Goal: Task Accomplishment & Management: Manage account settings

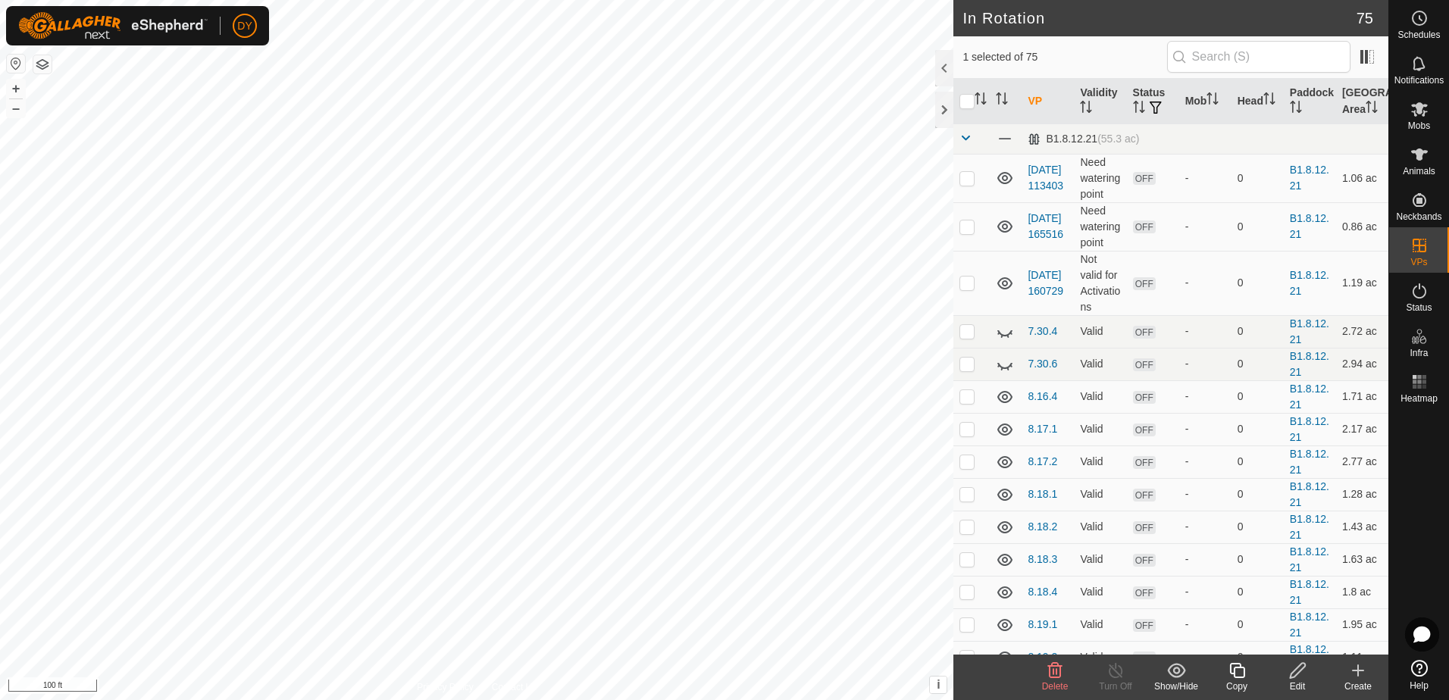
click at [1358, 675] on icon at bounding box center [1358, 670] width 0 height 11
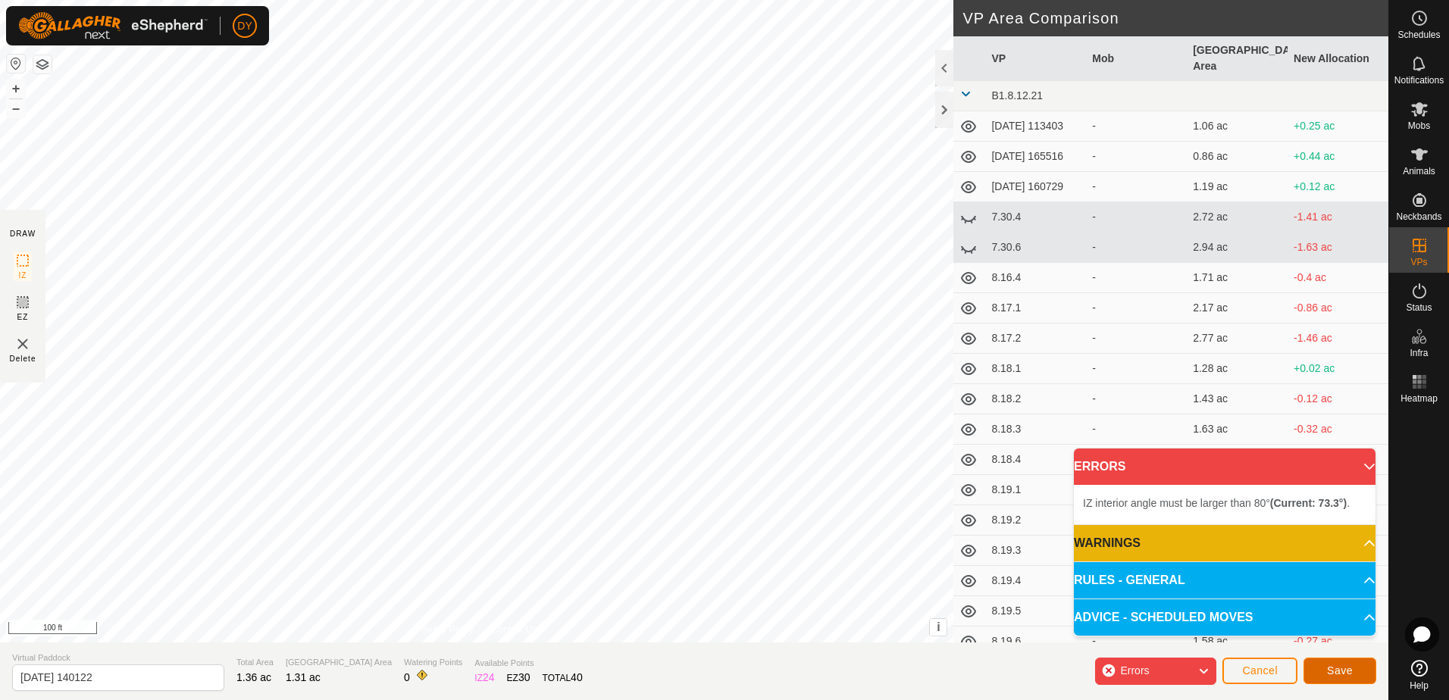
click at [1348, 671] on span "Save" at bounding box center [1340, 670] width 26 height 12
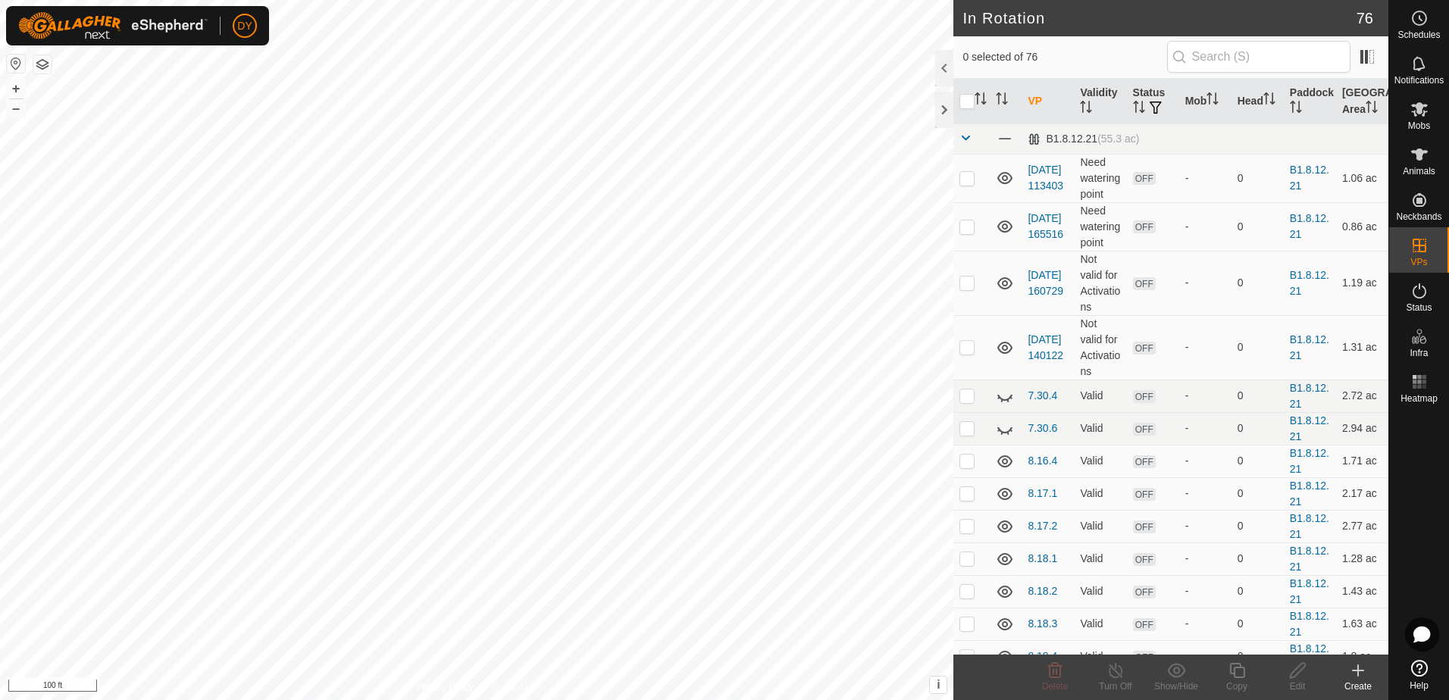
checkbox input "true"
click at [1240, 674] on icon at bounding box center [1236, 670] width 19 height 18
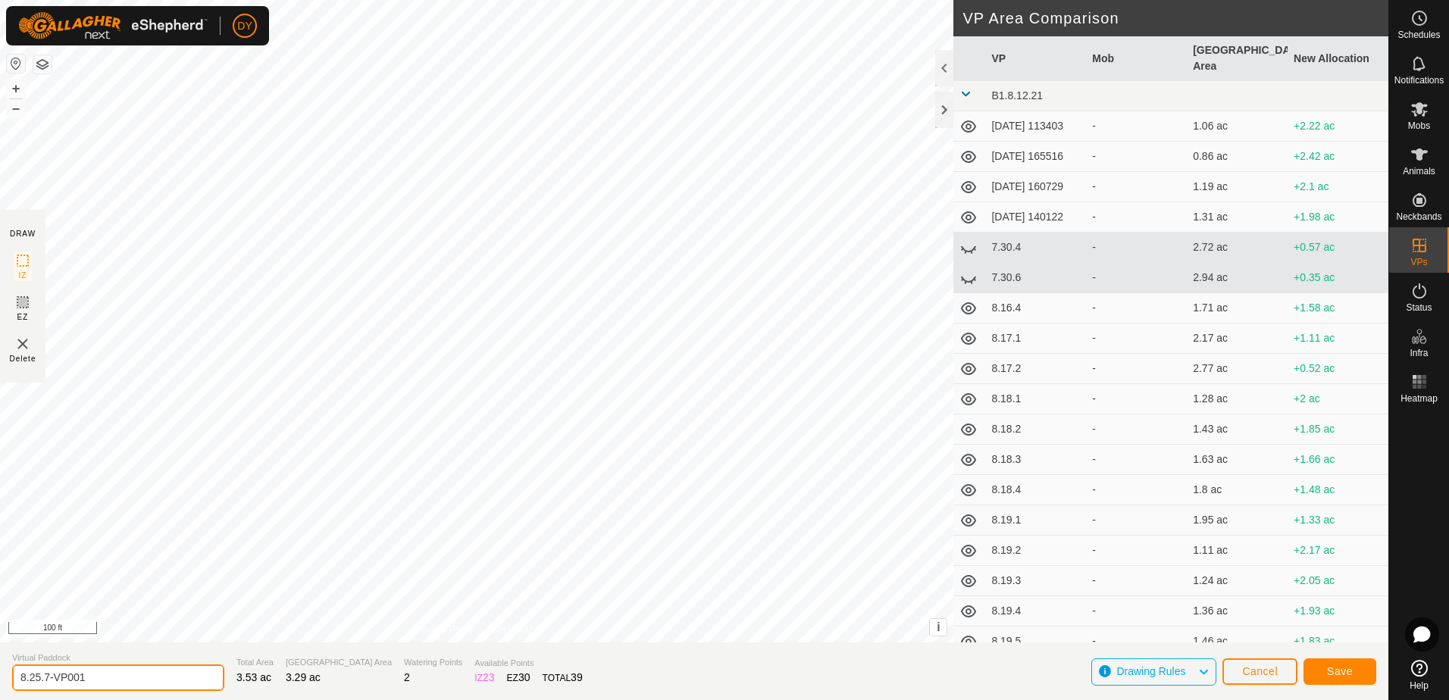
drag, startPoint x: 109, startPoint y: 680, endPoint x: 30, endPoint y: 677, distance: 78.9
click at [30, 677] on input "8.25.7-VP001" at bounding box center [118, 677] width 212 height 27
type input "8.26.1"
click at [1333, 676] on span "Save" at bounding box center [1340, 671] width 26 height 12
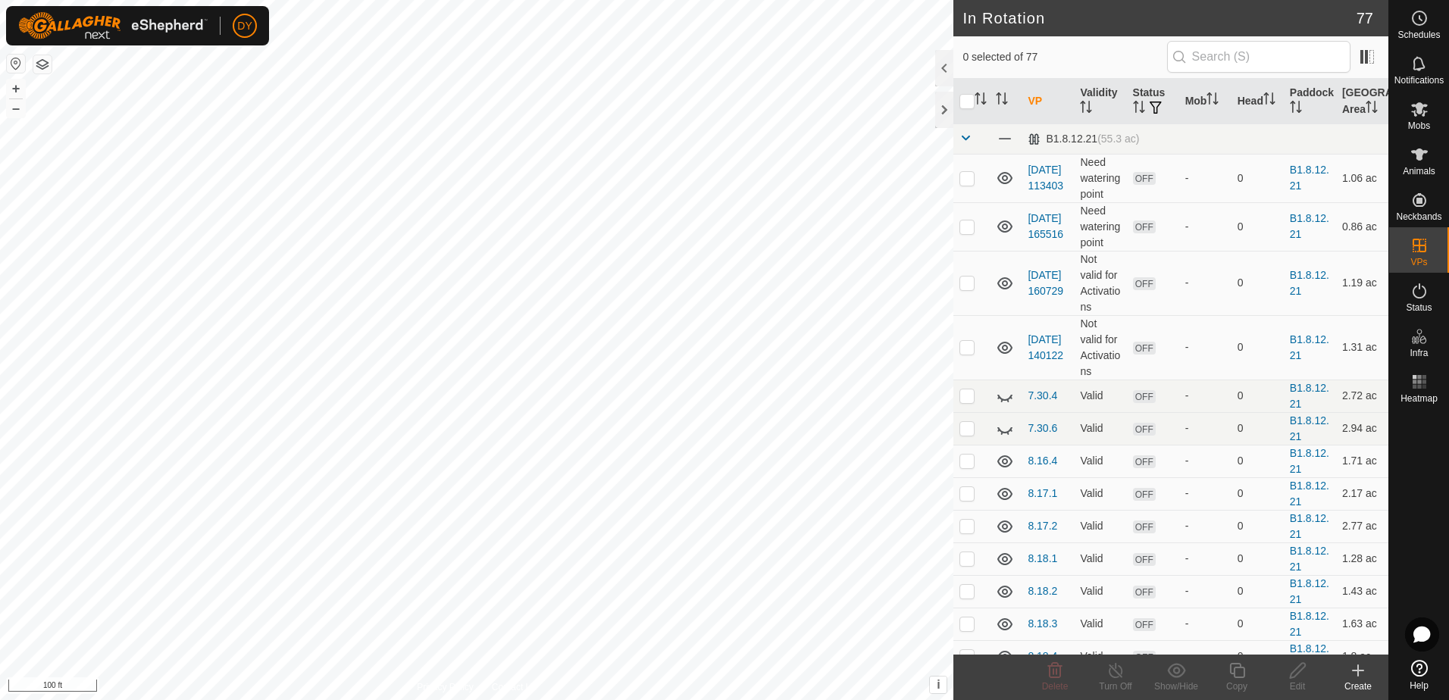
checkbox input "true"
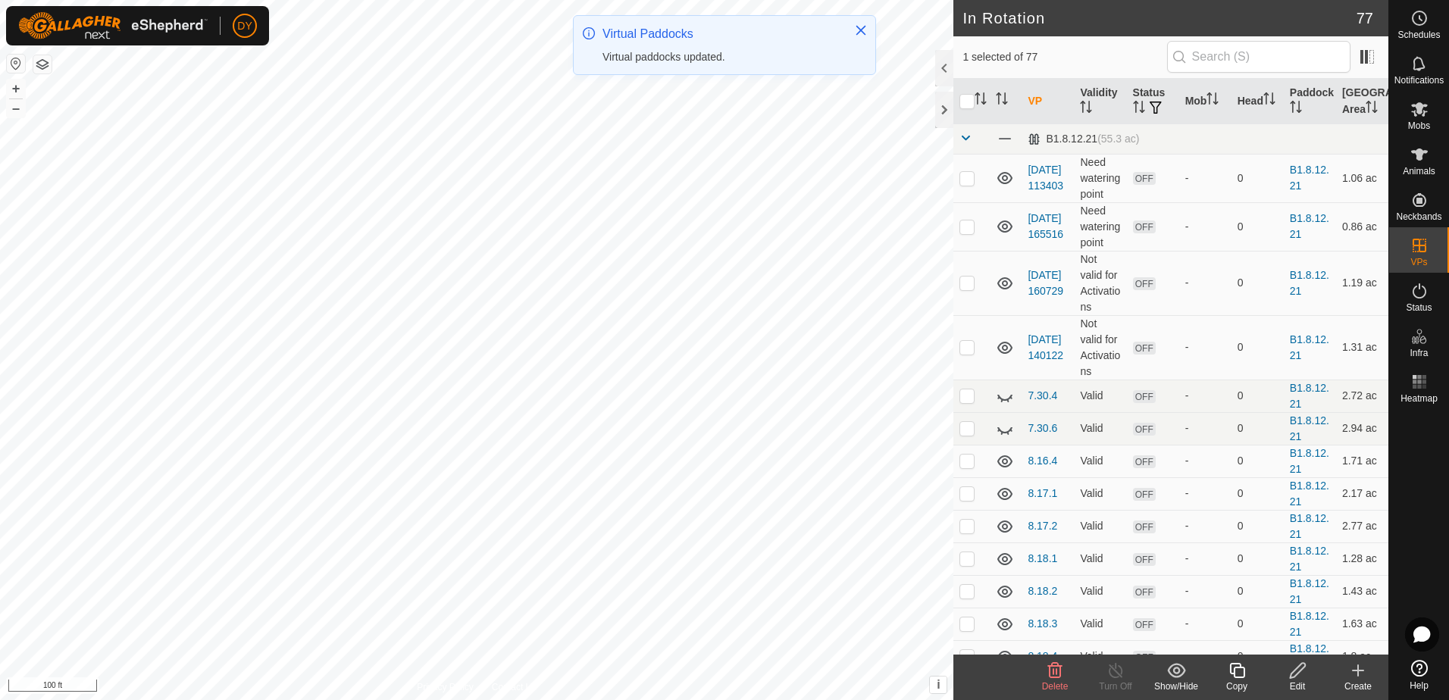
click at [1241, 674] on icon at bounding box center [1236, 670] width 19 height 18
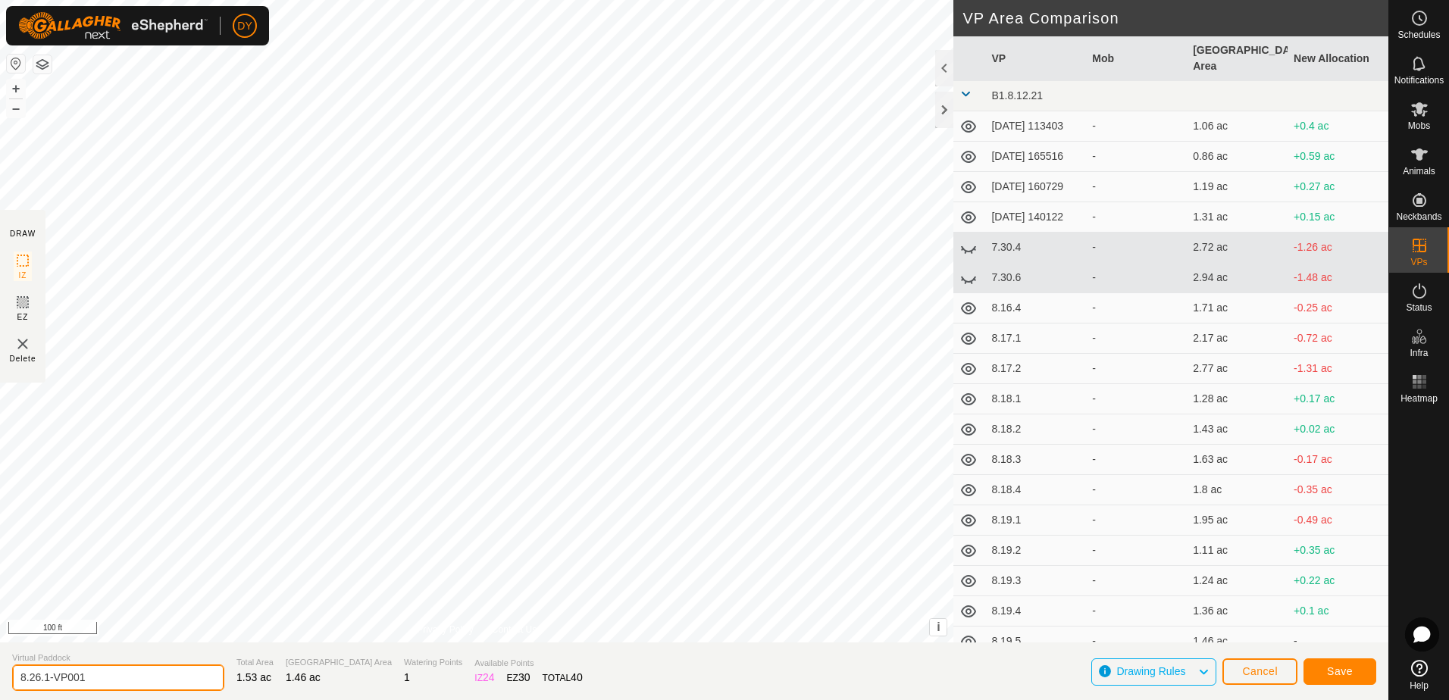
drag, startPoint x: 105, startPoint y: 677, endPoint x: 42, endPoint y: 682, distance: 62.3
click at [42, 682] on input "8.26.1-VP001" at bounding box center [118, 677] width 212 height 27
type input "8.26.2"
click at [1315, 674] on button "Save" at bounding box center [1339, 671] width 73 height 27
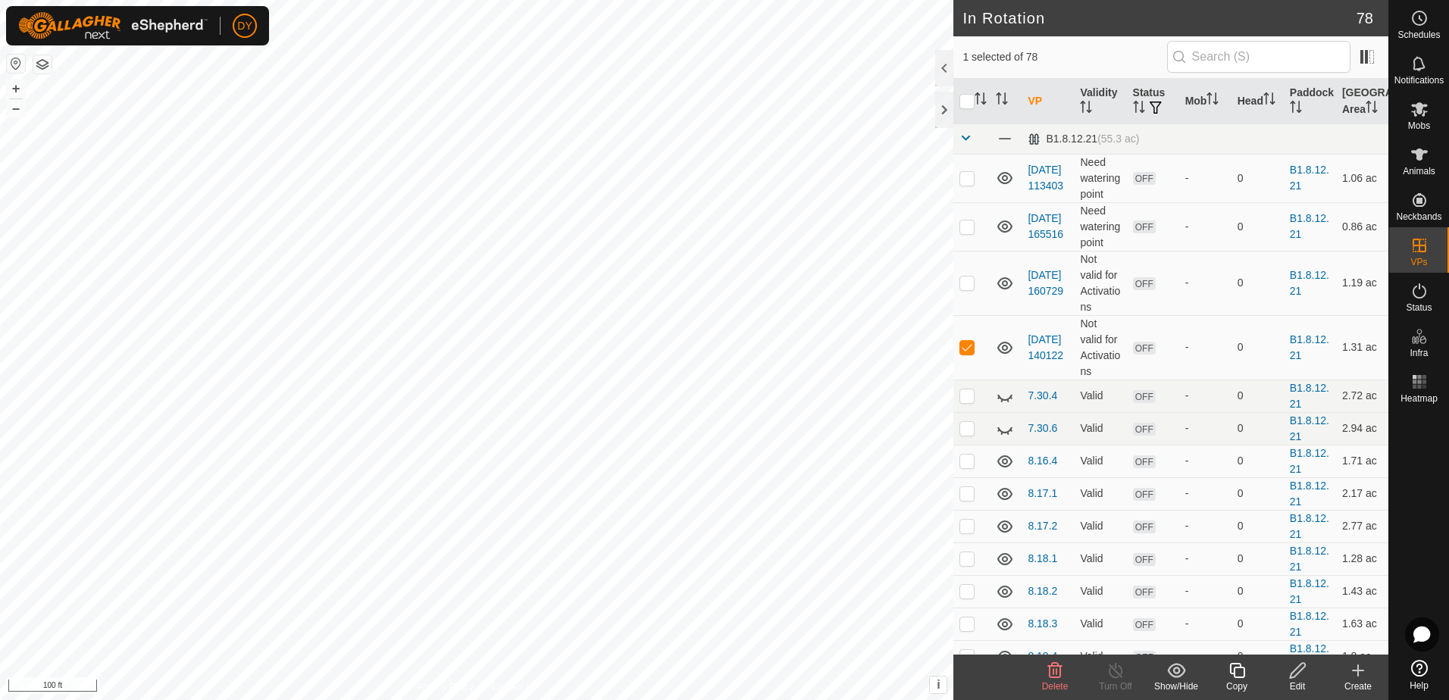
checkbox input "false"
checkbox input "true"
click at [1243, 678] on icon at bounding box center [1236, 670] width 19 height 18
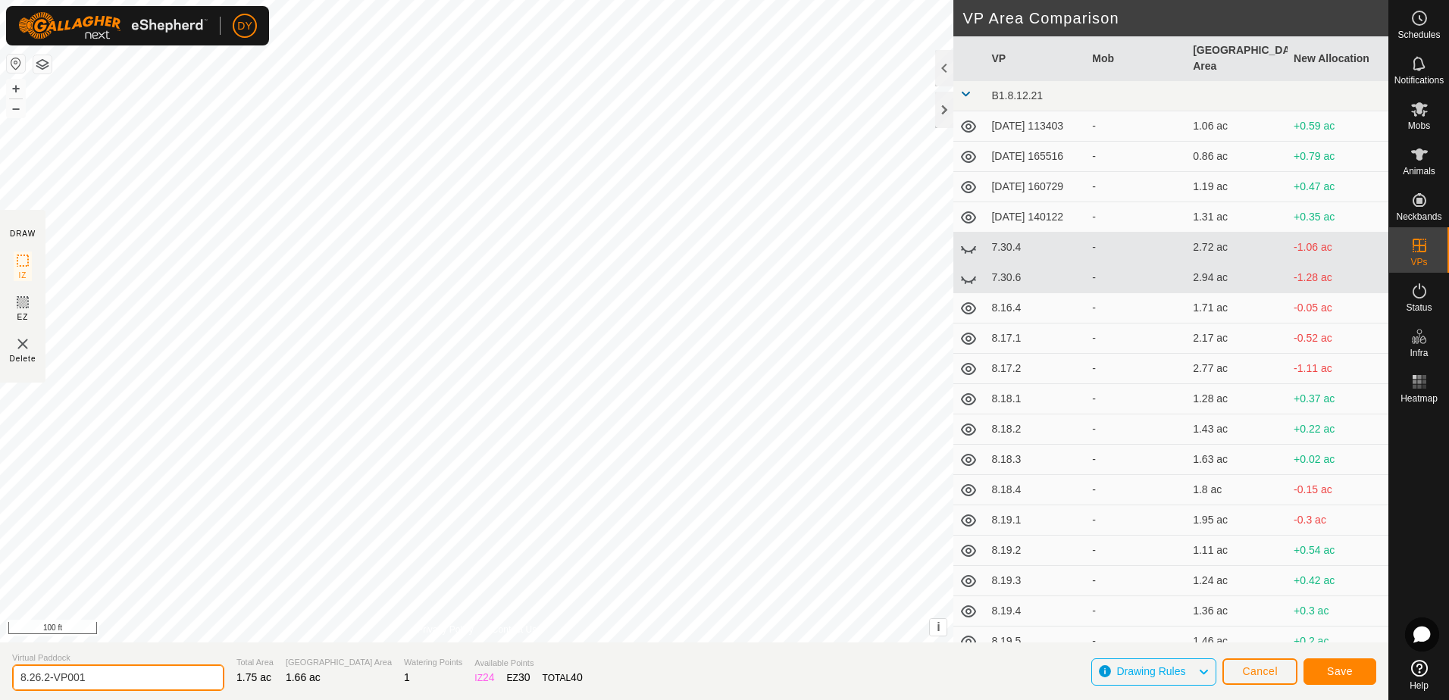
drag, startPoint x: 109, startPoint y: 680, endPoint x: 46, endPoint y: 683, distance: 63.0
click at [45, 683] on input "8.26.2-VP001" at bounding box center [118, 677] width 212 height 27
type input "8.26.3"
click at [1317, 672] on button "Save" at bounding box center [1339, 671] width 73 height 27
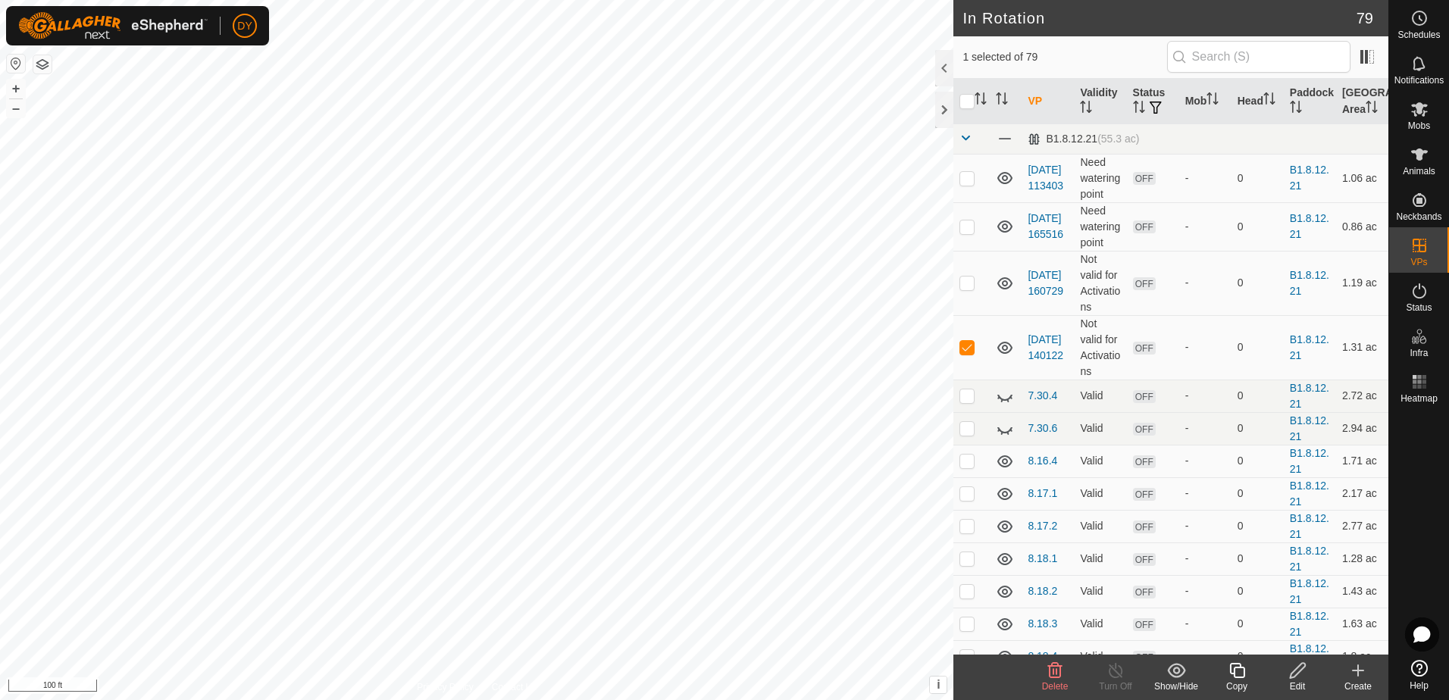
checkbox input "false"
checkbox input "true"
click at [1231, 674] on icon at bounding box center [1236, 670] width 19 height 18
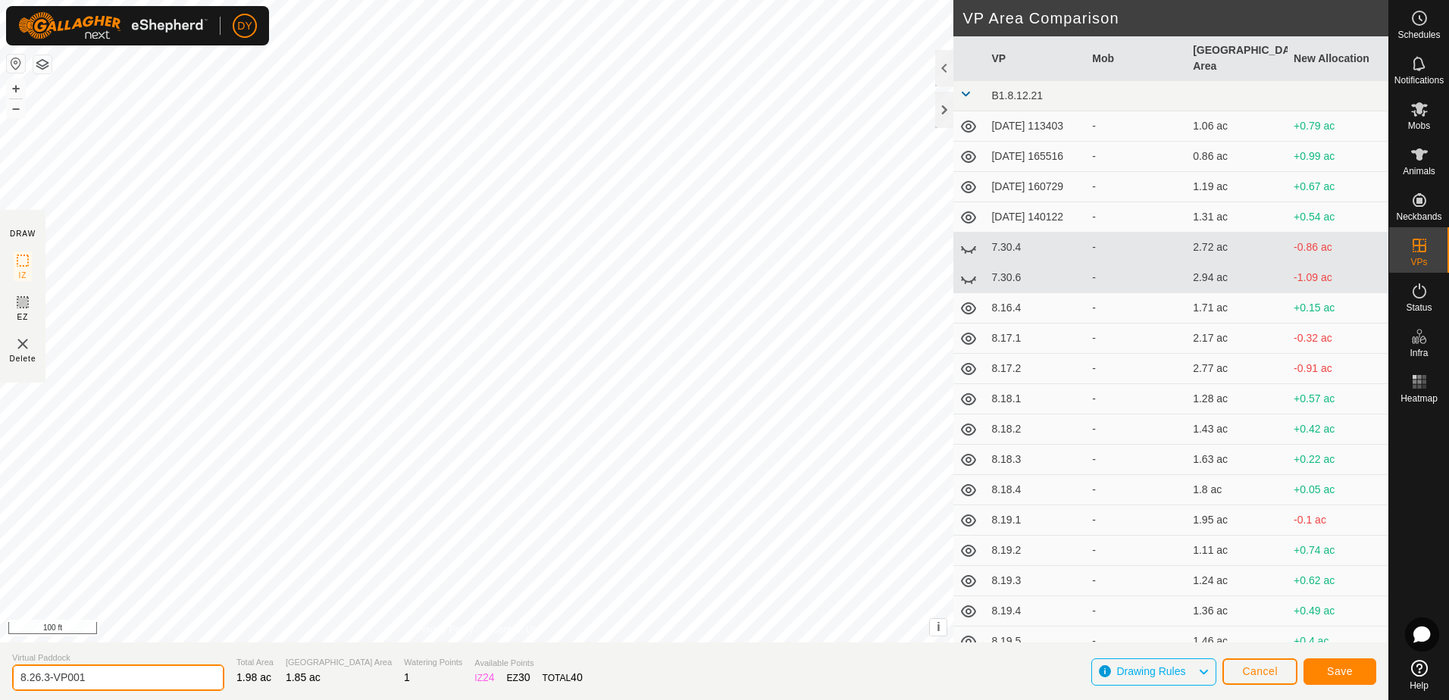
drag, startPoint x: 98, startPoint y: 678, endPoint x: 45, endPoint y: 680, distance: 53.1
click at [45, 680] on input "8.26.3-VP001" at bounding box center [118, 677] width 212 height 27
type input "8.26.4"
click at [1362, 674] on button "Save" at bounding box center [1339, 671] width 73 height 27
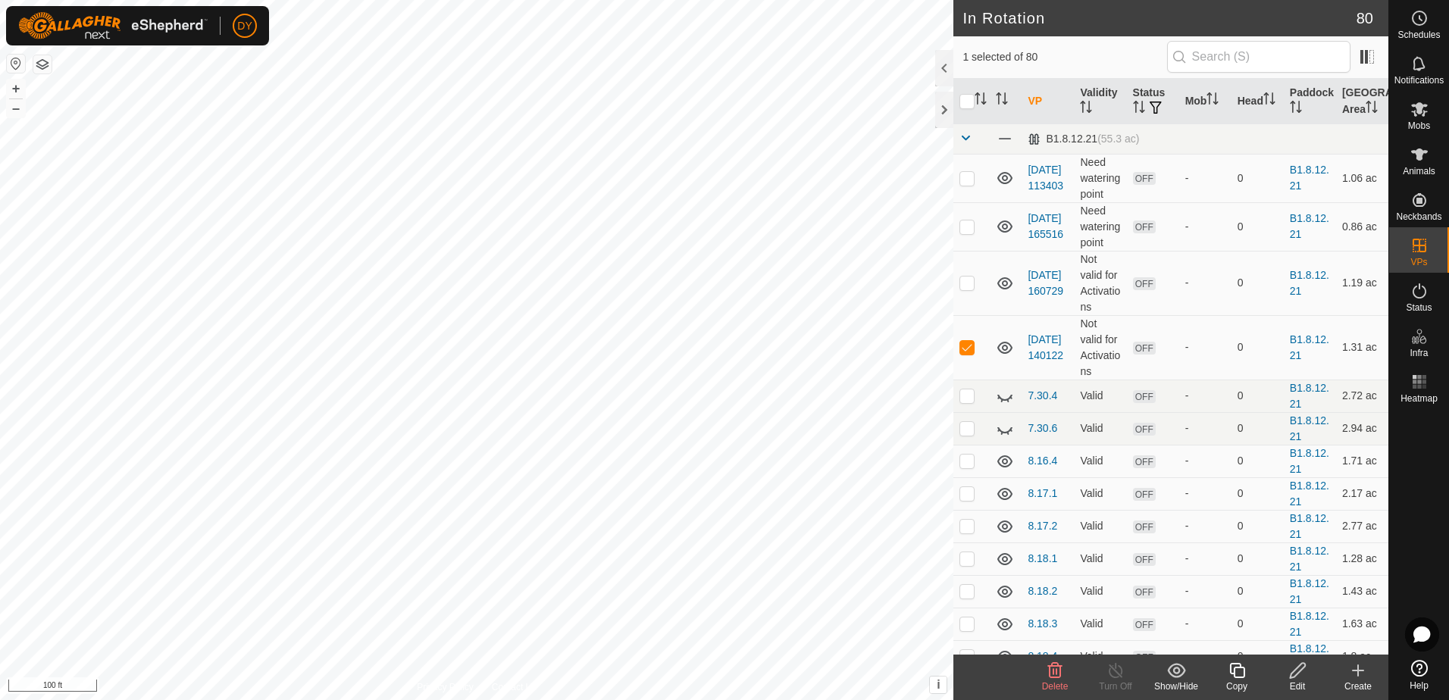
checkbox input "false"
checkbox input "true"
click at [1238, 676] on icon at bounding box center [1236, 670] width 19 height 18
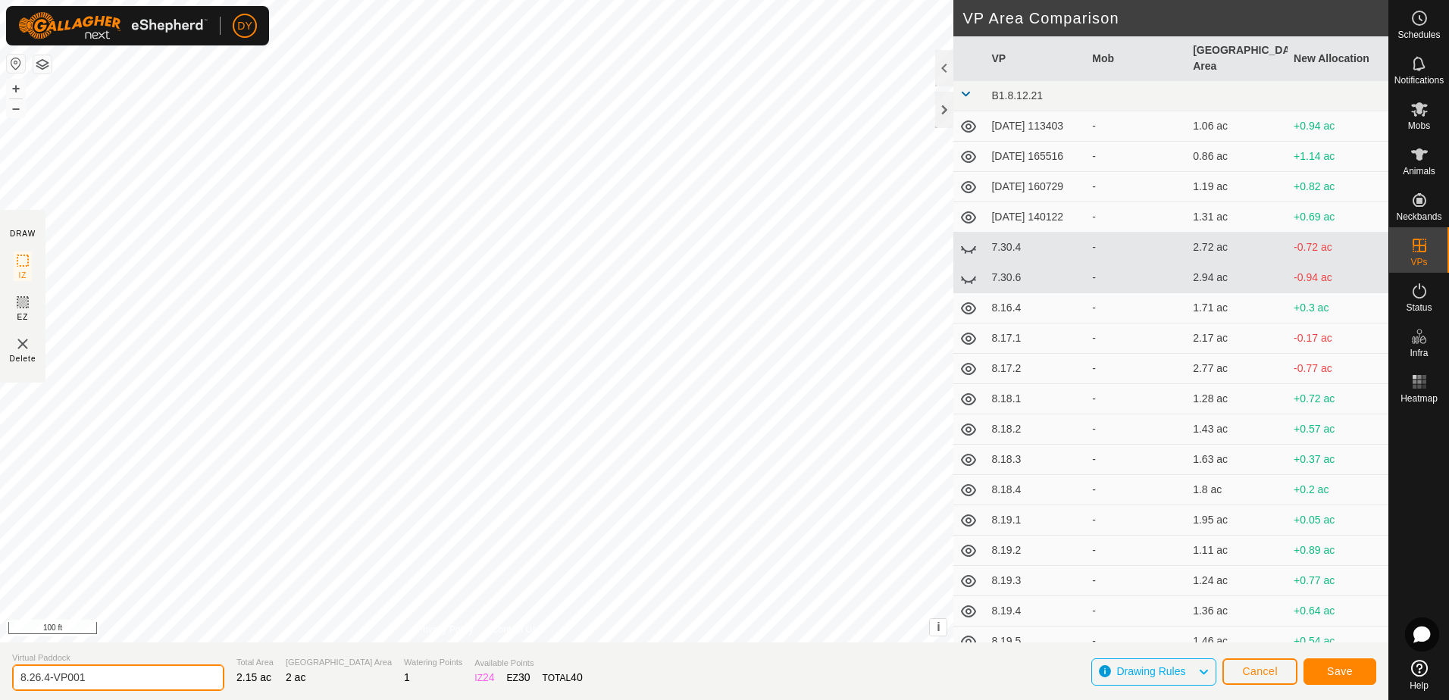
drag, startPoint x: 79, startPoint y: 674, endPoint x: 46, endPoint y: 679, distance: 32.9
click at [46, 679] on input "8.26.4-VP001" at bounding box center [118, 677] width 212 height 27
type input "8.26.5"
click at [1333, 668] on span "Save" at bounding box center [1340, 671] width 26 height 12
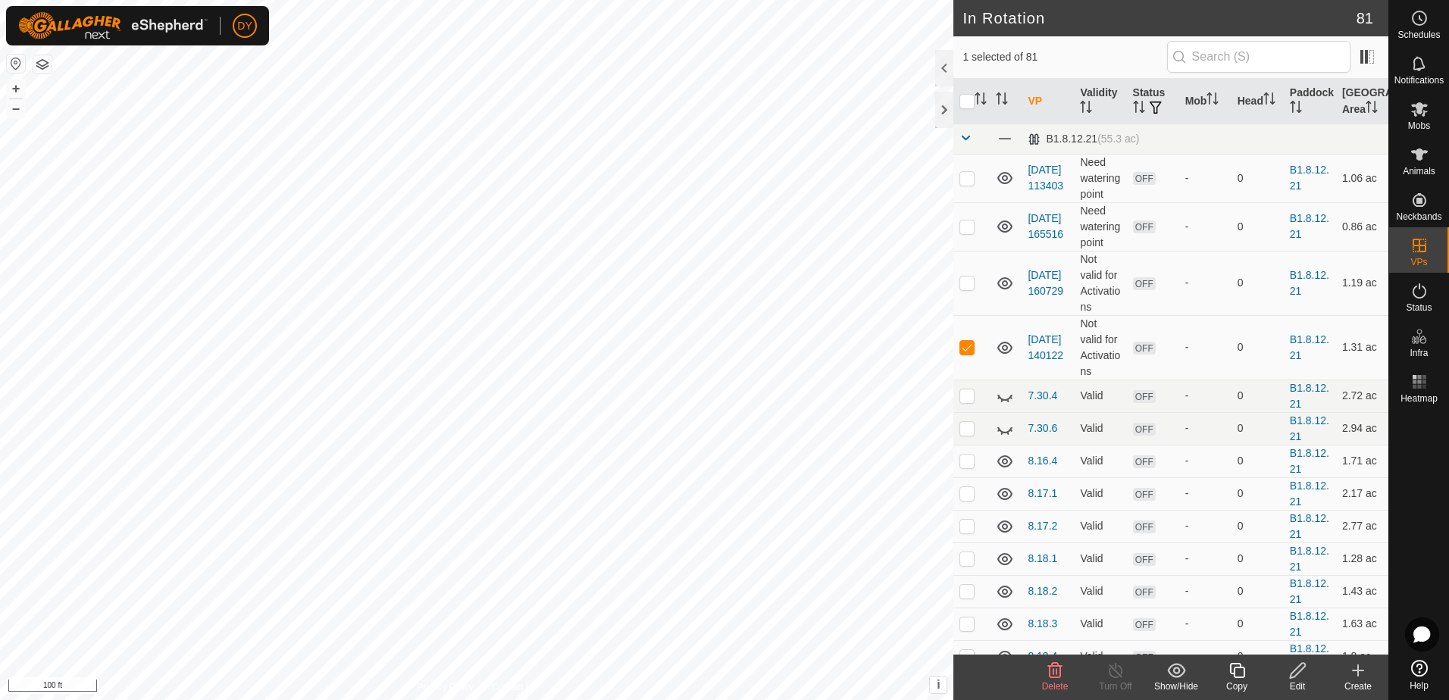
checkbox input "false"
checkbox input "true"
click at [1242, 672] on icon at bounding box center [1236, 670] width 19 height 18
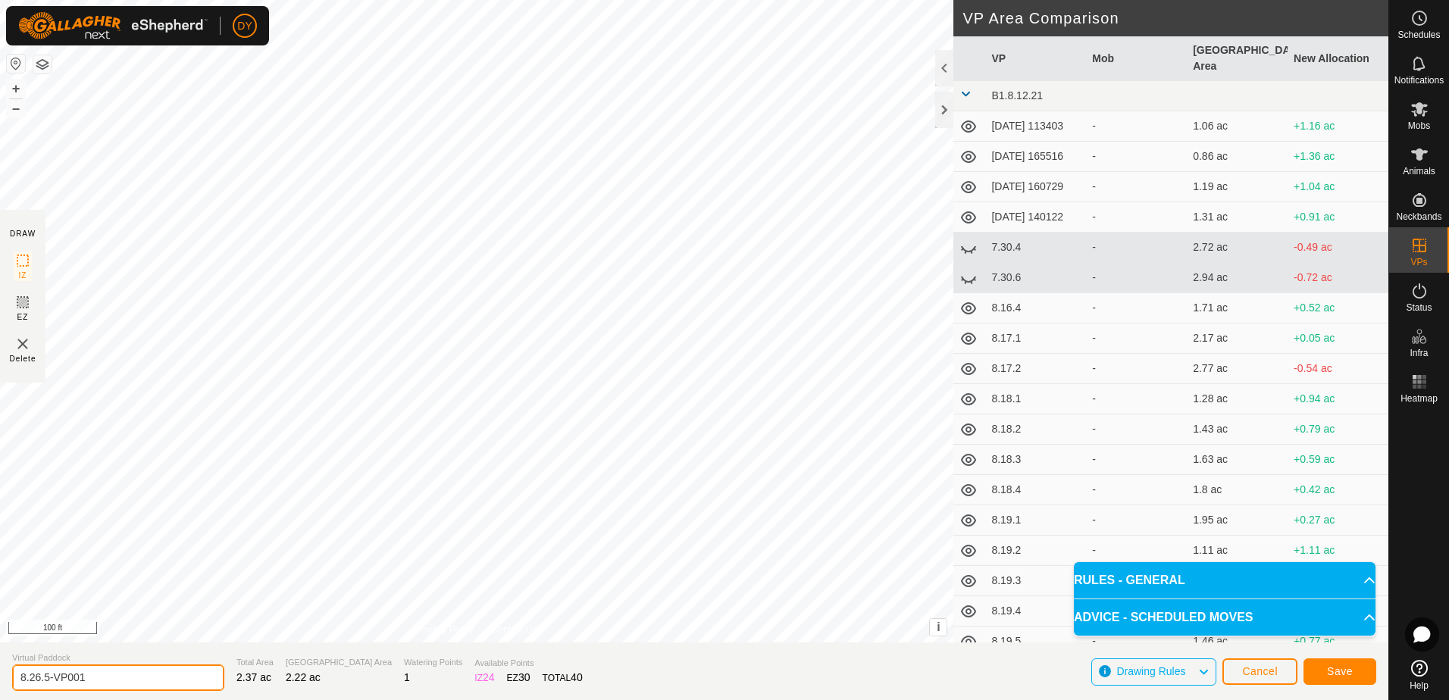
drag, startPoint x: 124, startPoint y: 677, endPoint x: 45, endPoint y: 677, distance: 78.8
click at [45, 677] on input "8.26.5-VP001" at bounding box center [118, 677] width 212 height 27
type input "8.26.6"
click at [1361, 675] on button "Save" at bounding box center [1339, 671] width 73 height 27
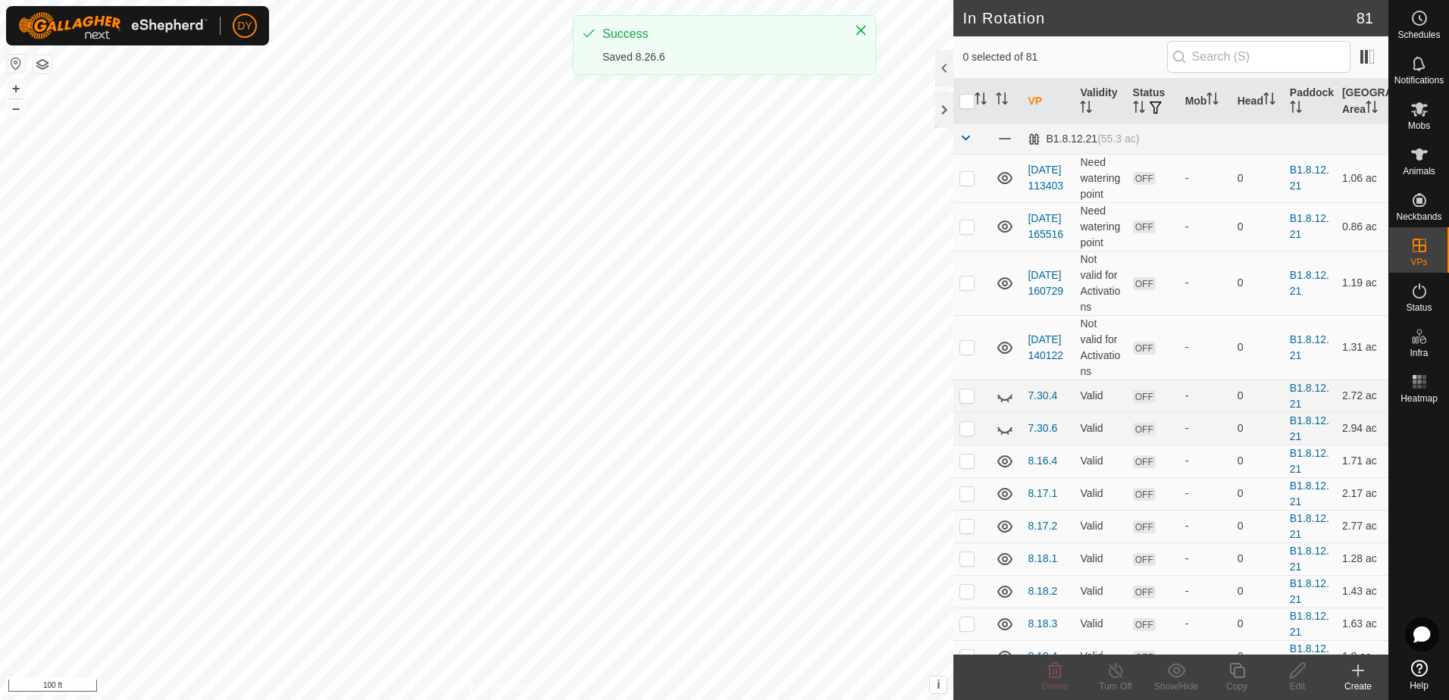
checkbox input "true"
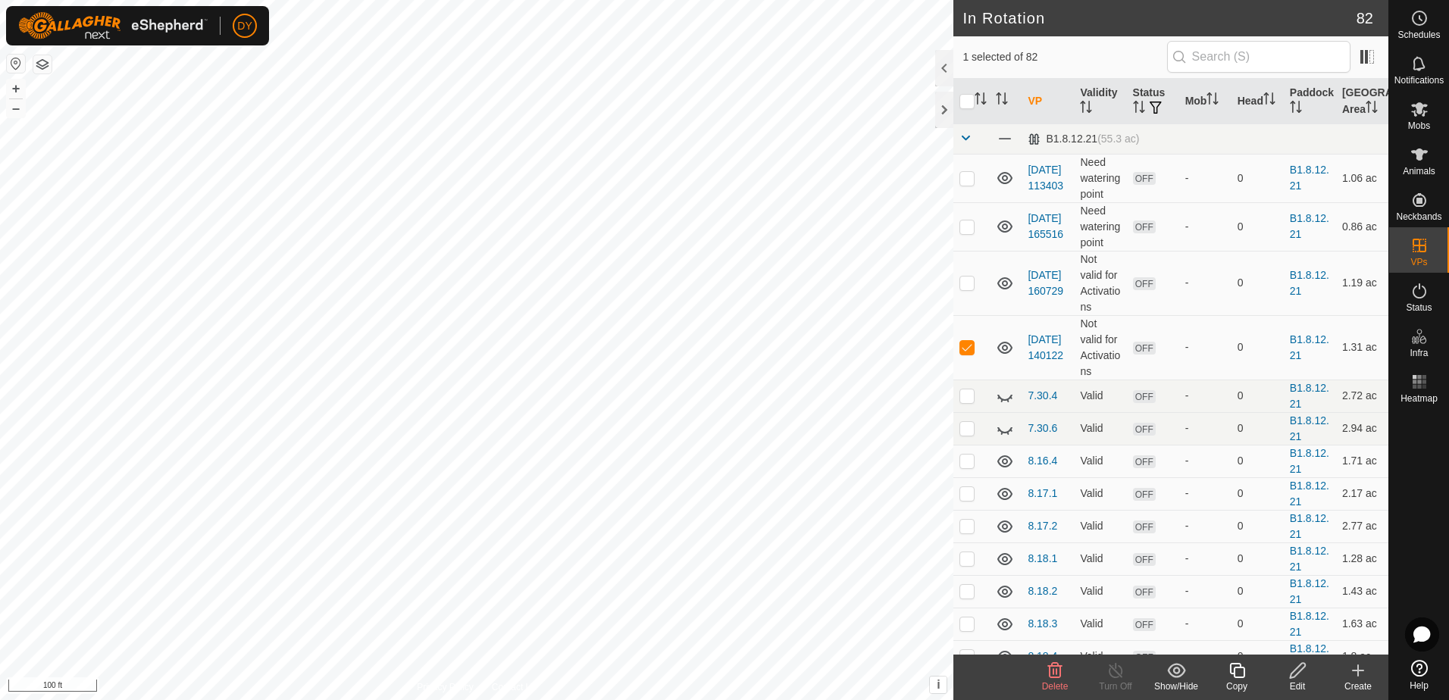
click at [1051, 677] on icon at bounding box center [1055, 670] width 14 height 15
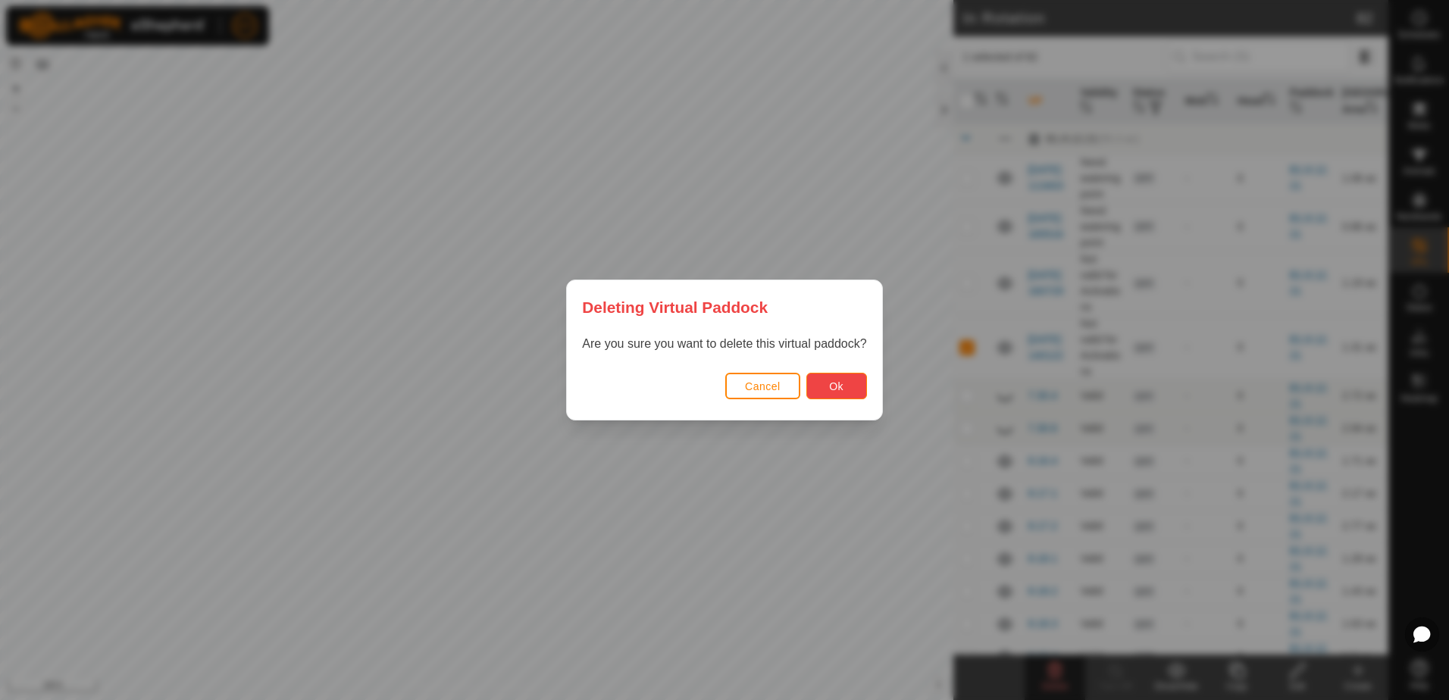
click at [821, 386] on button "Ok" at bounding box center [836, 386] width 61 height 27
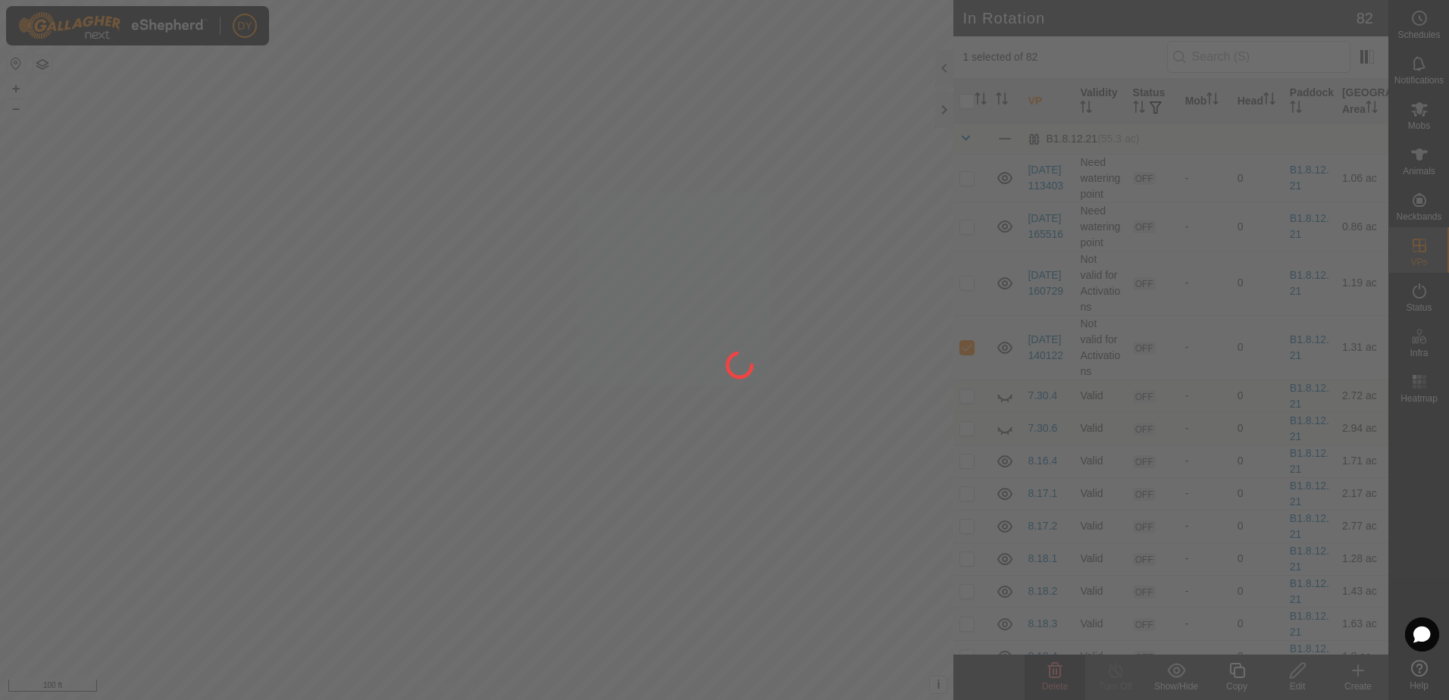
checkbox input "false"
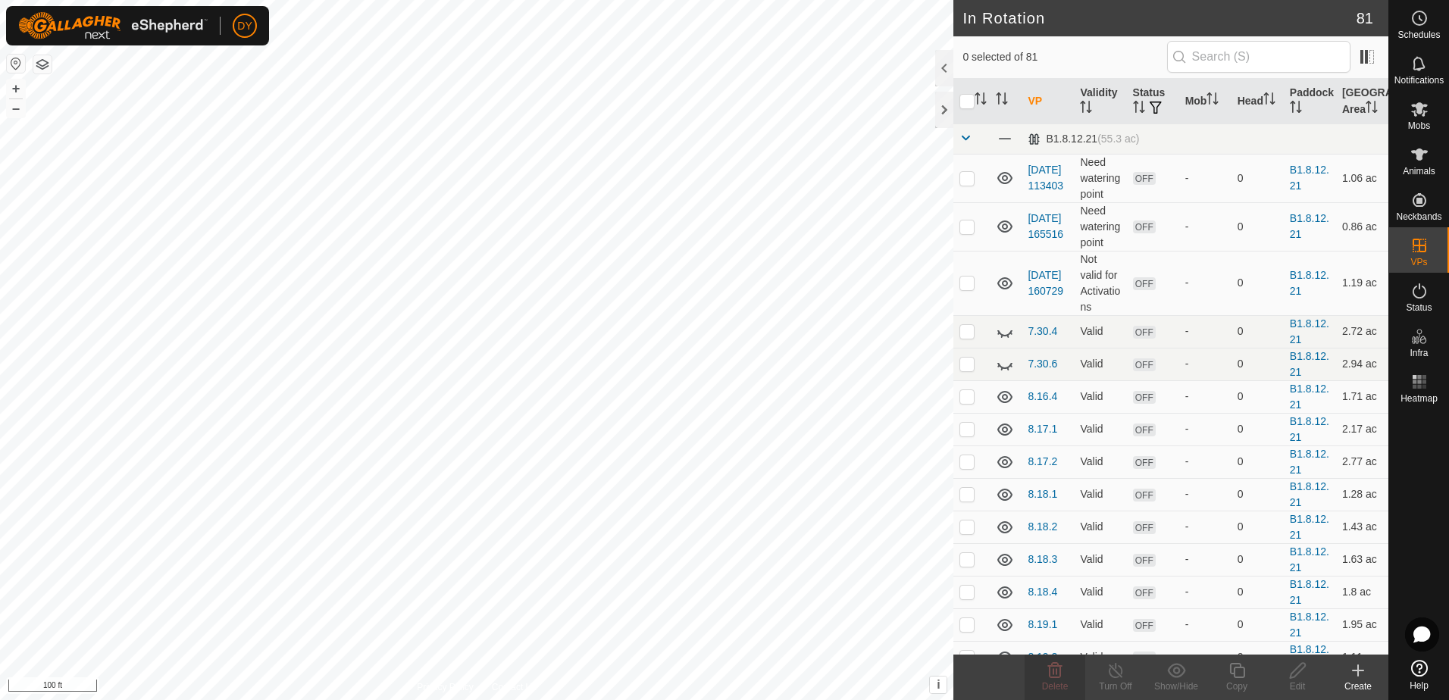
checkbox input "true"
click at [1239, 670] on icon at bounding box center [1236, 670] width 19 height 18
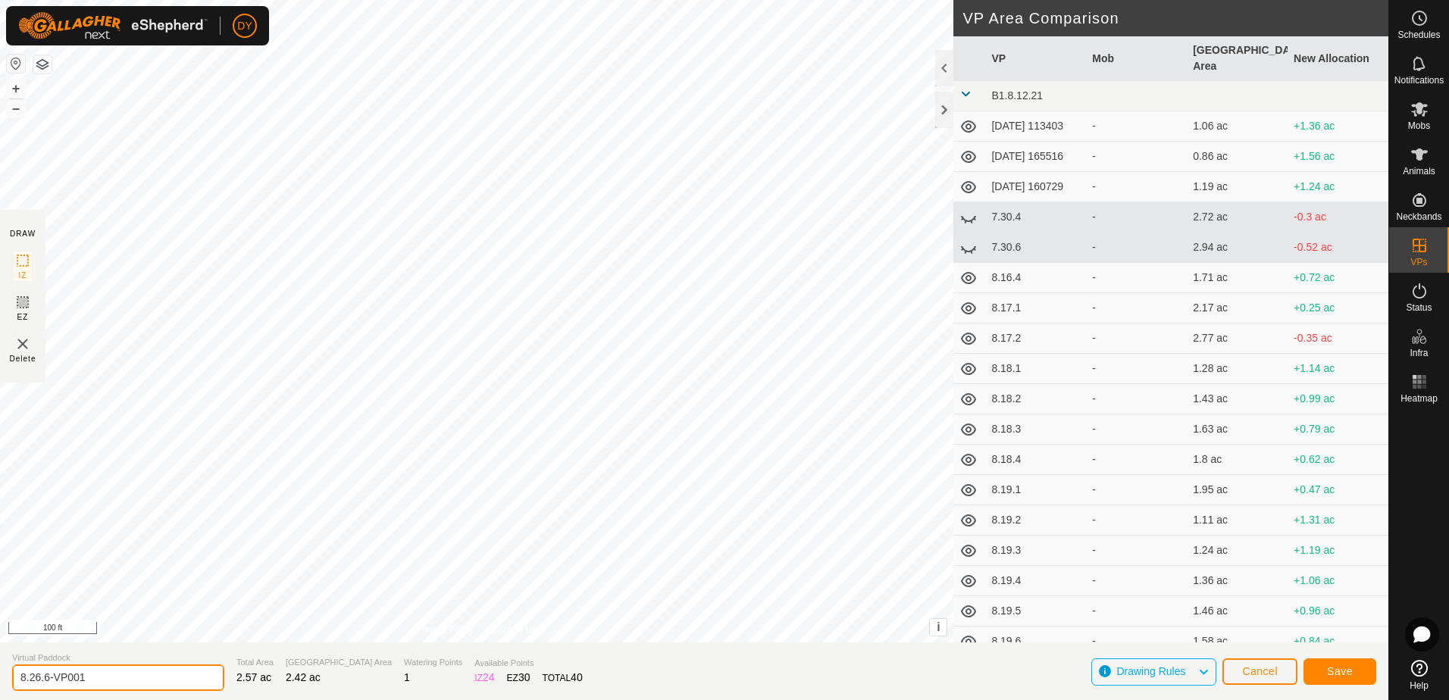
drag, startPoint x: 137, startPoint y: 676, endPoint x: 45, endPoint y: 683, distance: 92.7
click at [45, 683] on input "8.26.6-VP001" at bounding box center [118, 677] width 212 height 27
type input "8.26.7"
click at [1352, 676] on button "Save" at bounding box center [1339, 671] width 73 height 27
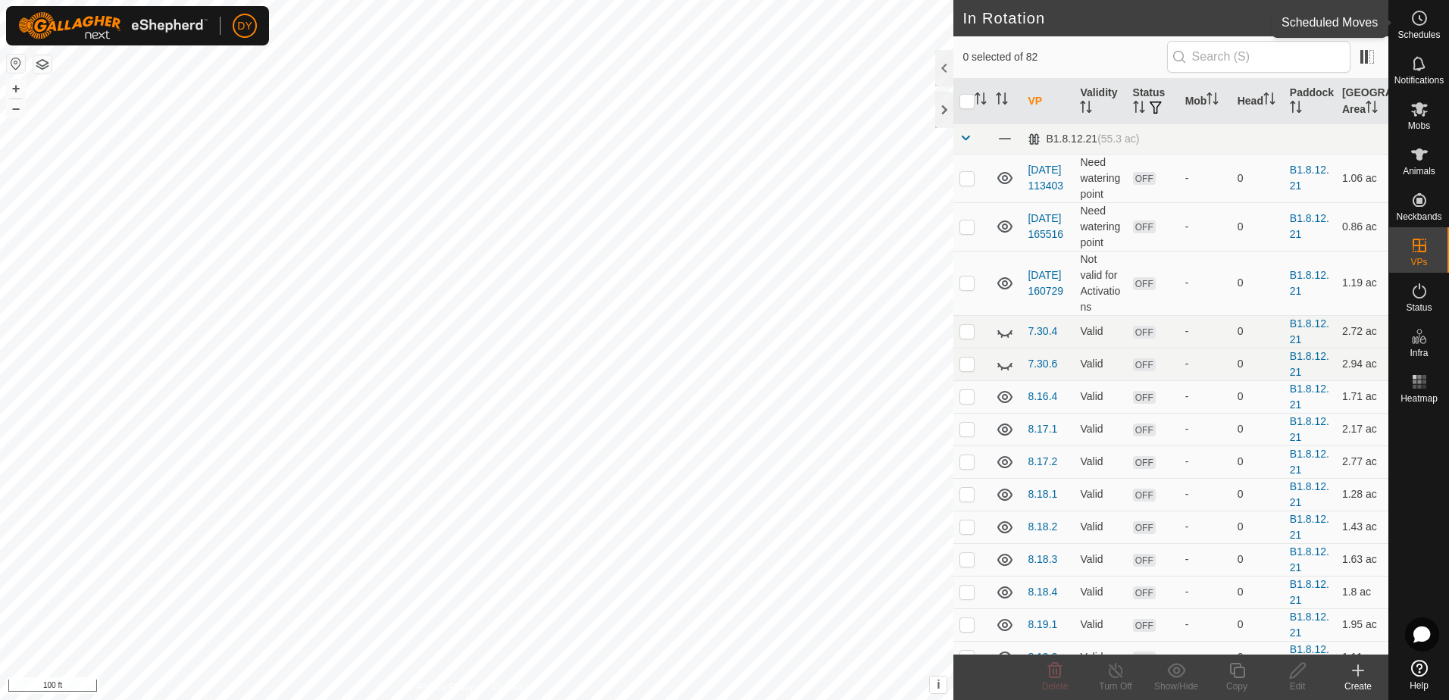
click at [1429, 20] on es-schedule-vp-svg-icon at bounding box center [1418, 18] width 27 height 24
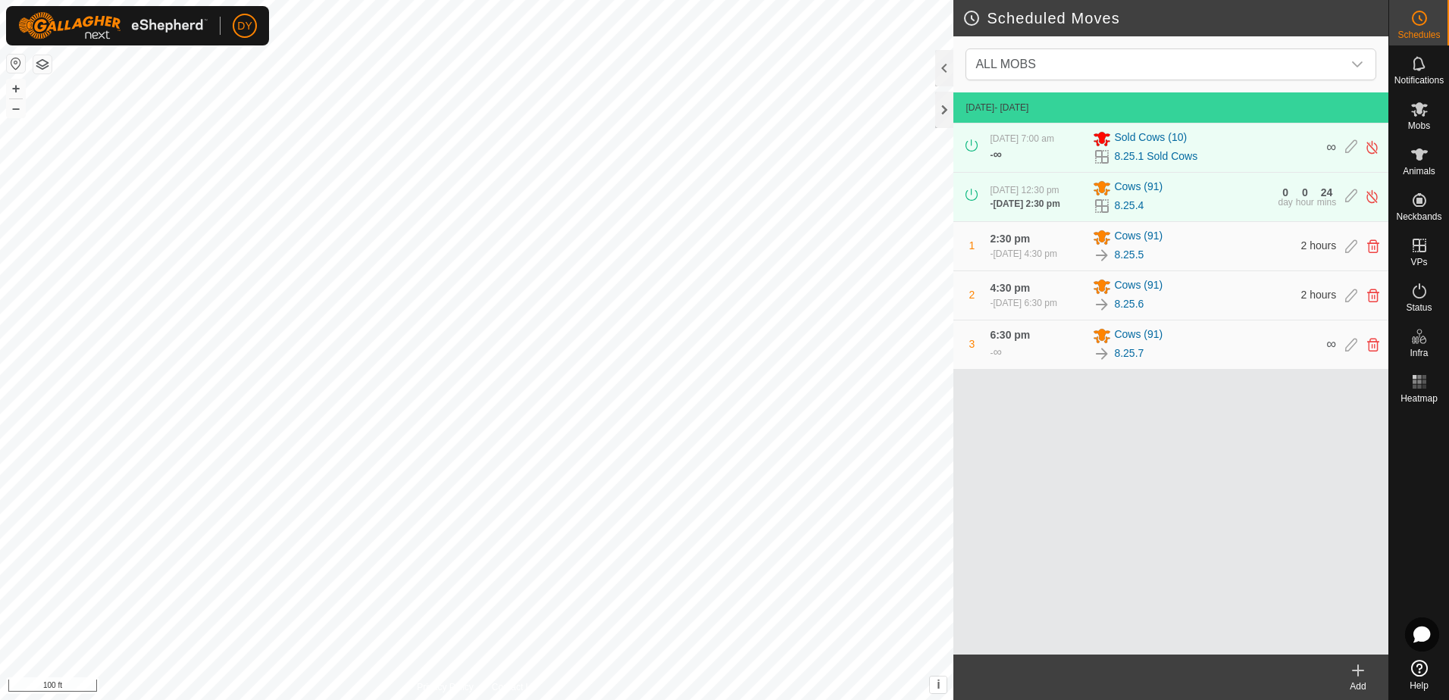
click at [1358, 671] on icon at bounding box center [1357, 671] width 11 height 0
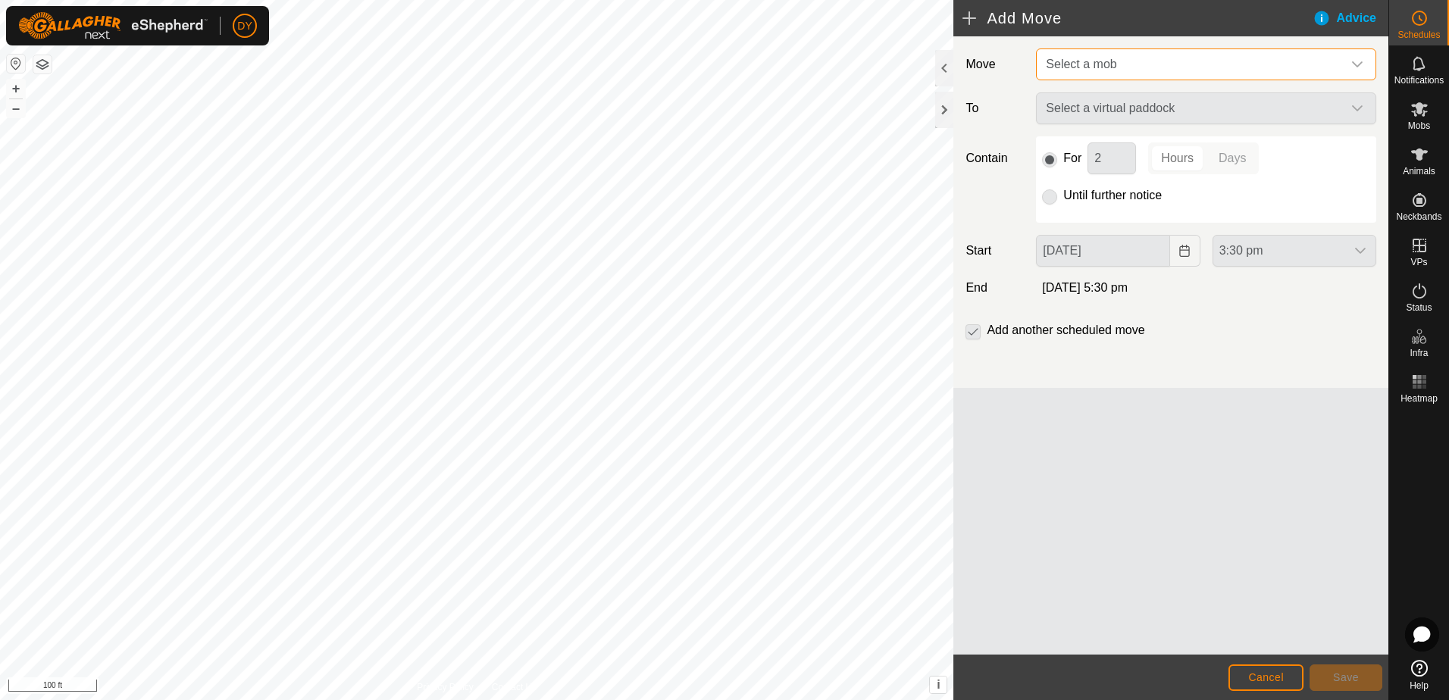
click at [1093, 60] on span "Select a mob" at bounding box center [1081, 64] width 70 height 13
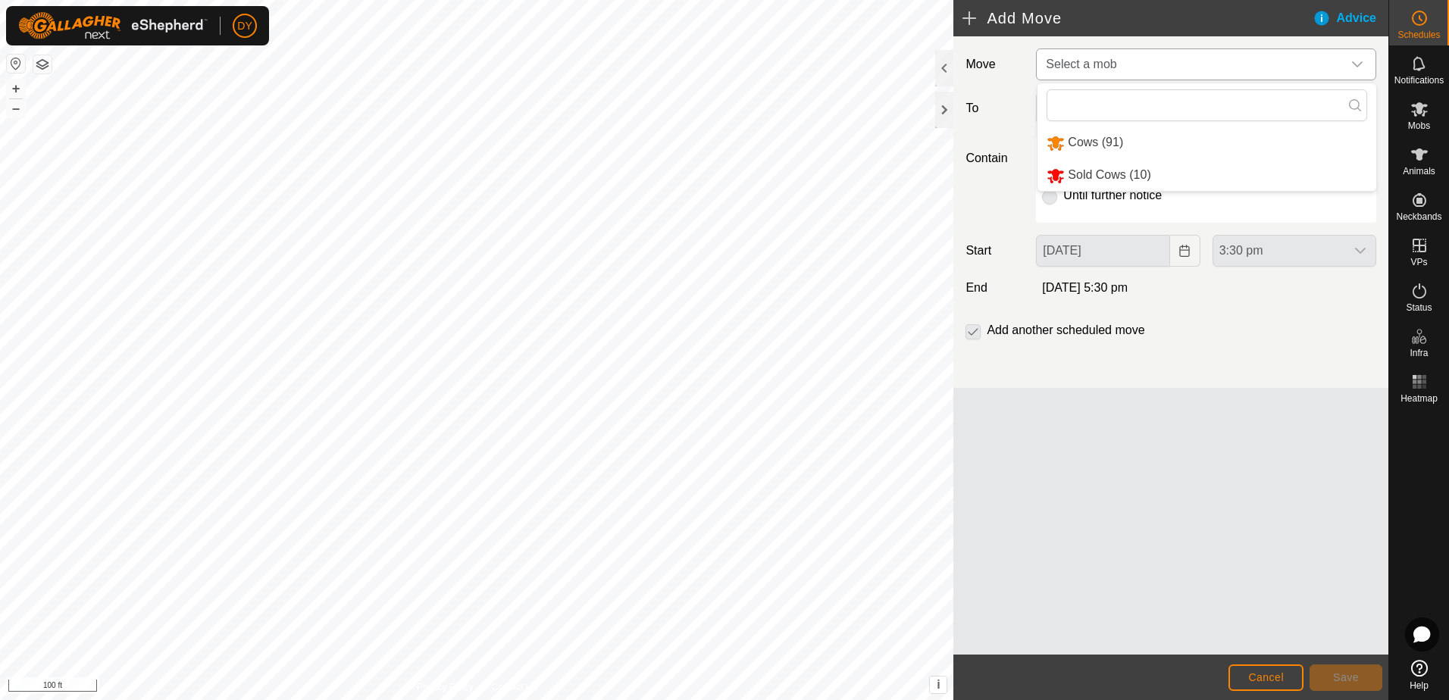
click at [1089, 138] on li "Cows (91)" at bounding box center [1206, 142] width 339 height 31
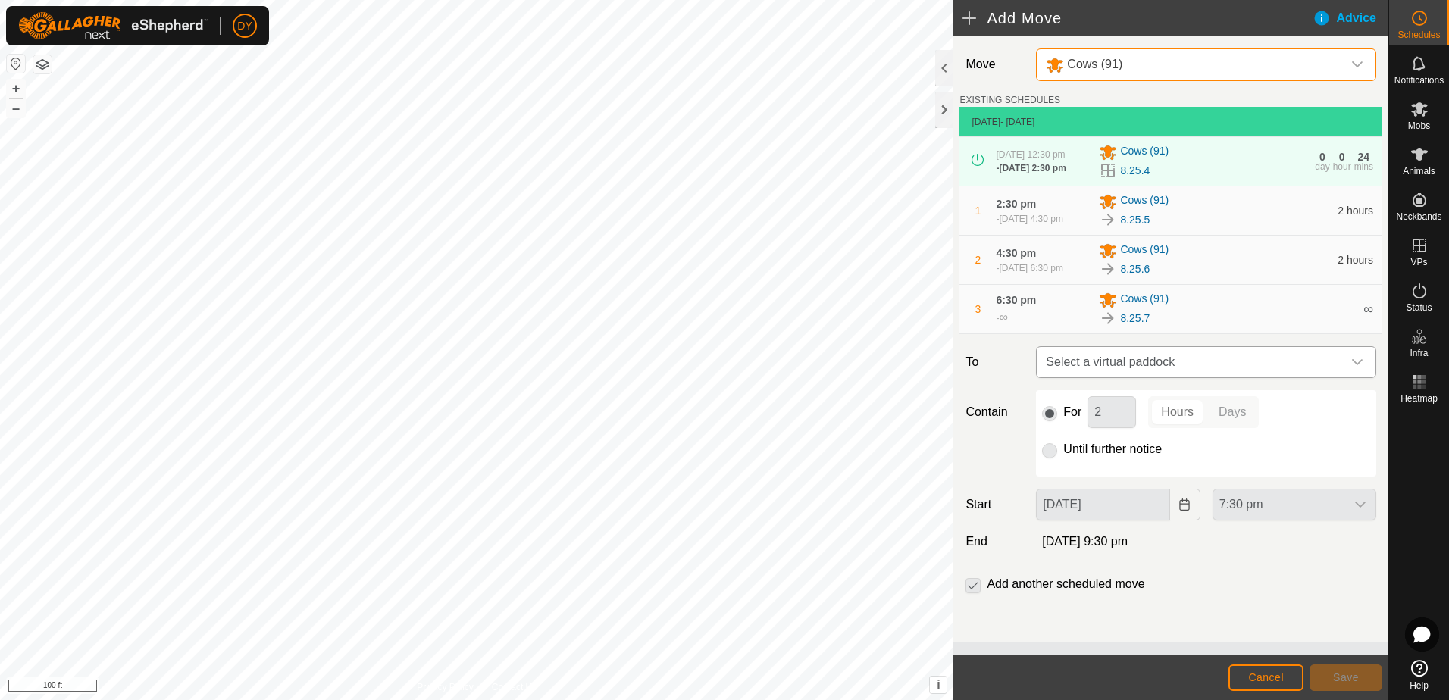
click at [1115, 370] on span "Select a virtual paddock" at bounding box center [1191, 362] width 302 height 30
type input "8.26.1"
click at [1092, 476] on li "8.26.1 3.29 ac" at bounding box center [1206, 475] width 320 height 23
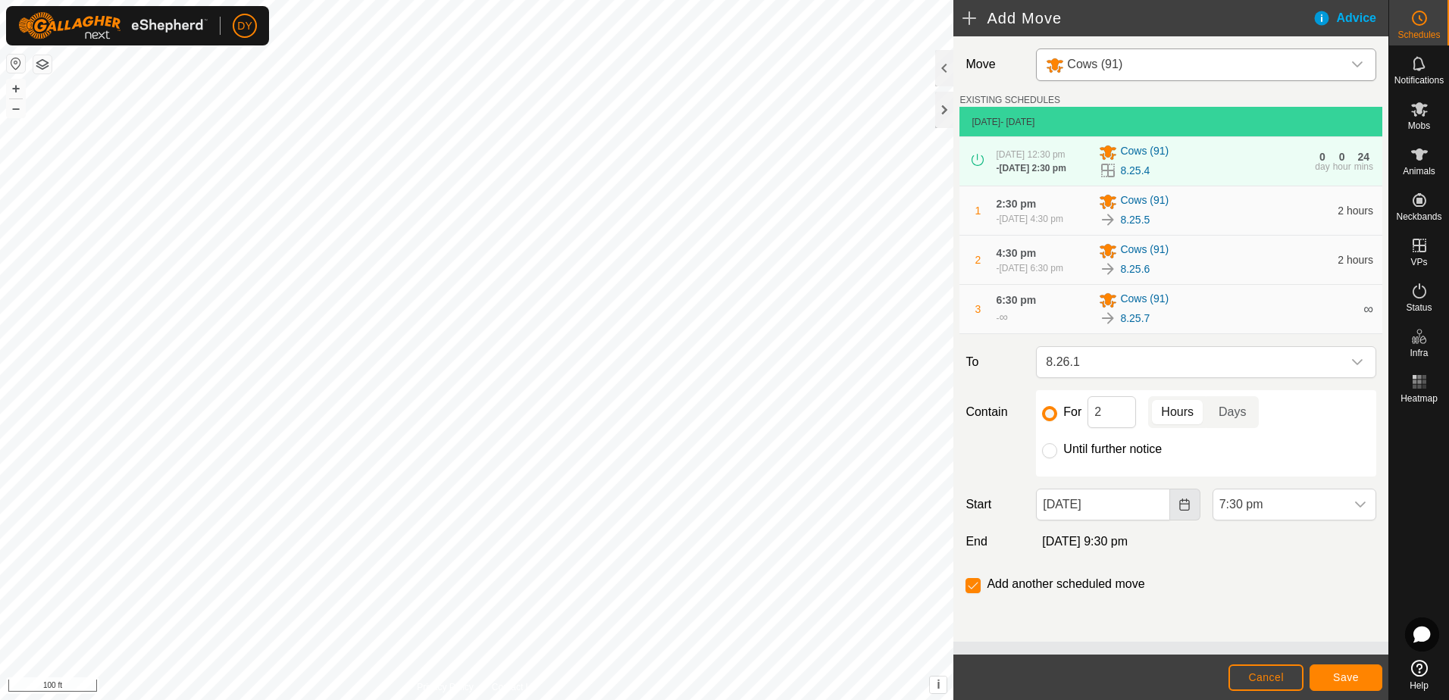
click at [1183, 511] on icon "Choose Date" at bounding box center [1184, 505] width 10 height 12
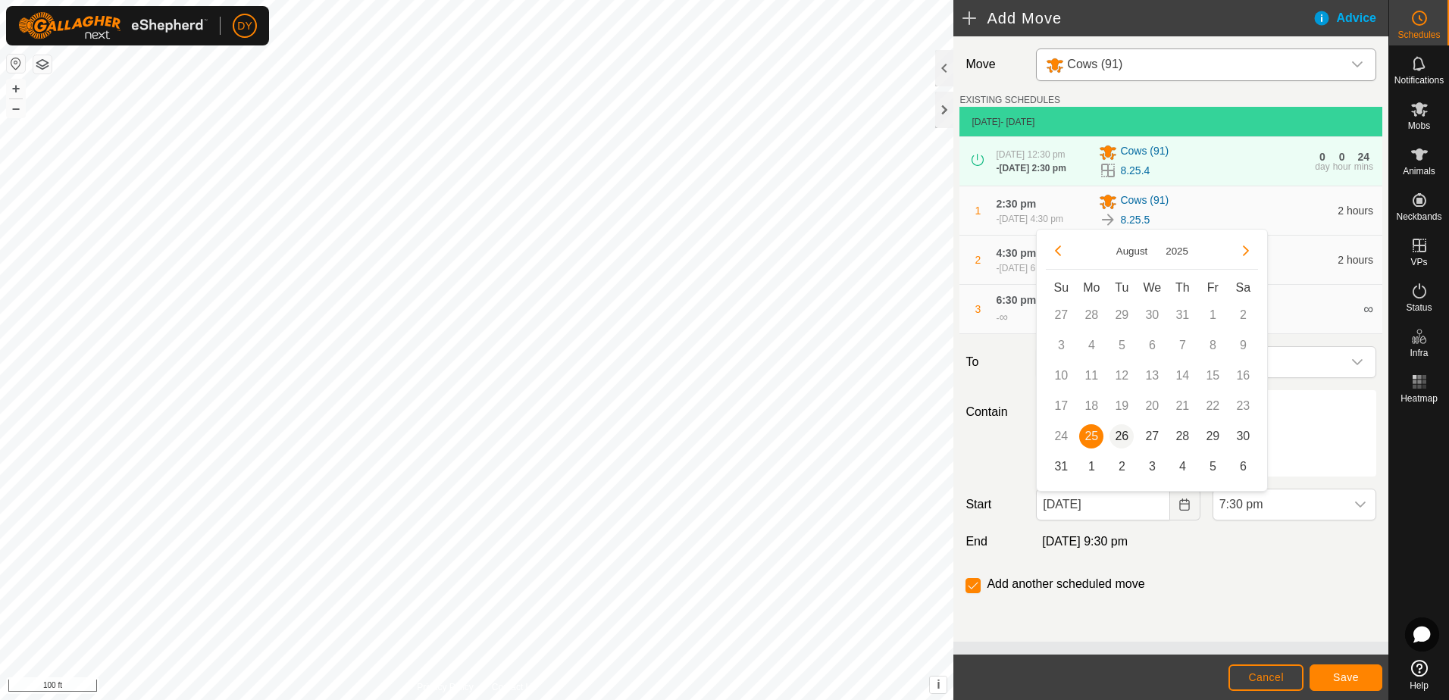
click at [1118, 436] on span "26" at bounding box center [1121, 436] width 24 height 24
type input "[DATE]"
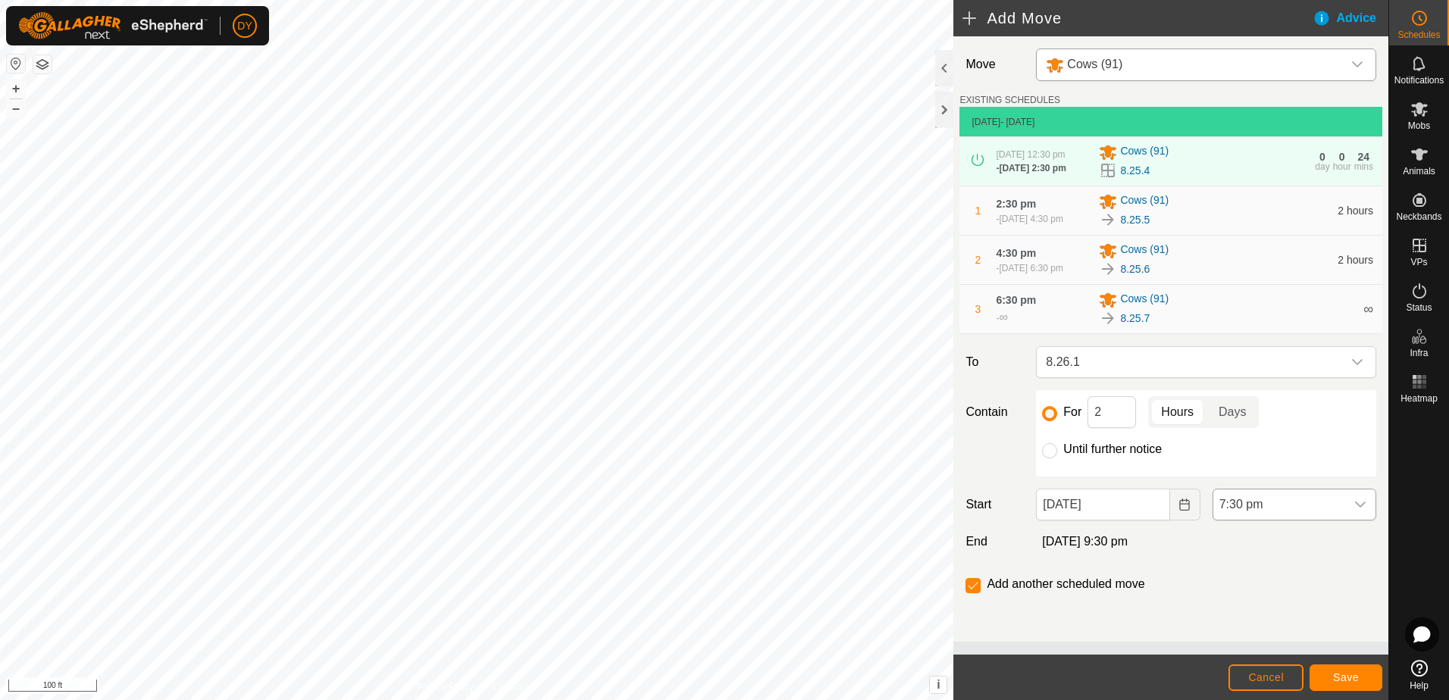
click at [1365, 502] on div "dropdown trigger" at bounding box center [1360, 504] width 30 height 30
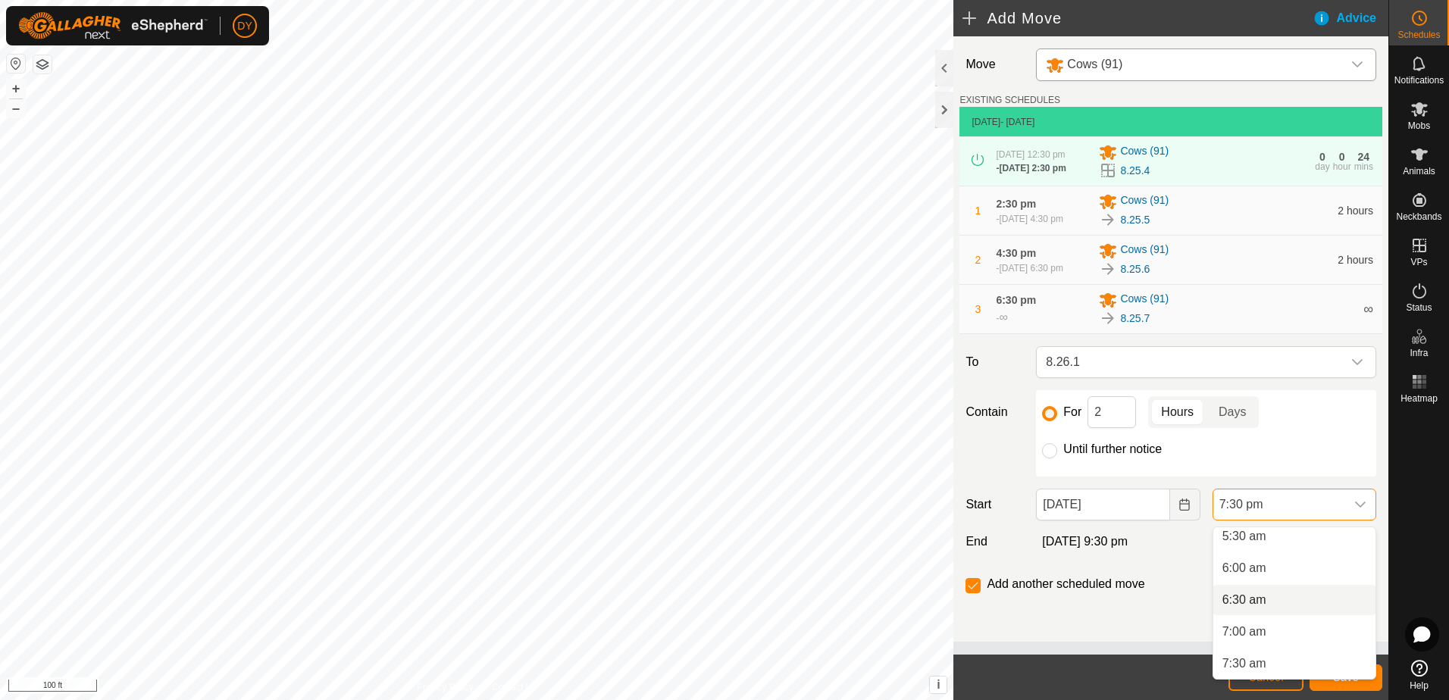
click at [1266, 603] on li "6:30 am" at bounding box center [1294, 600] width 162 height 30
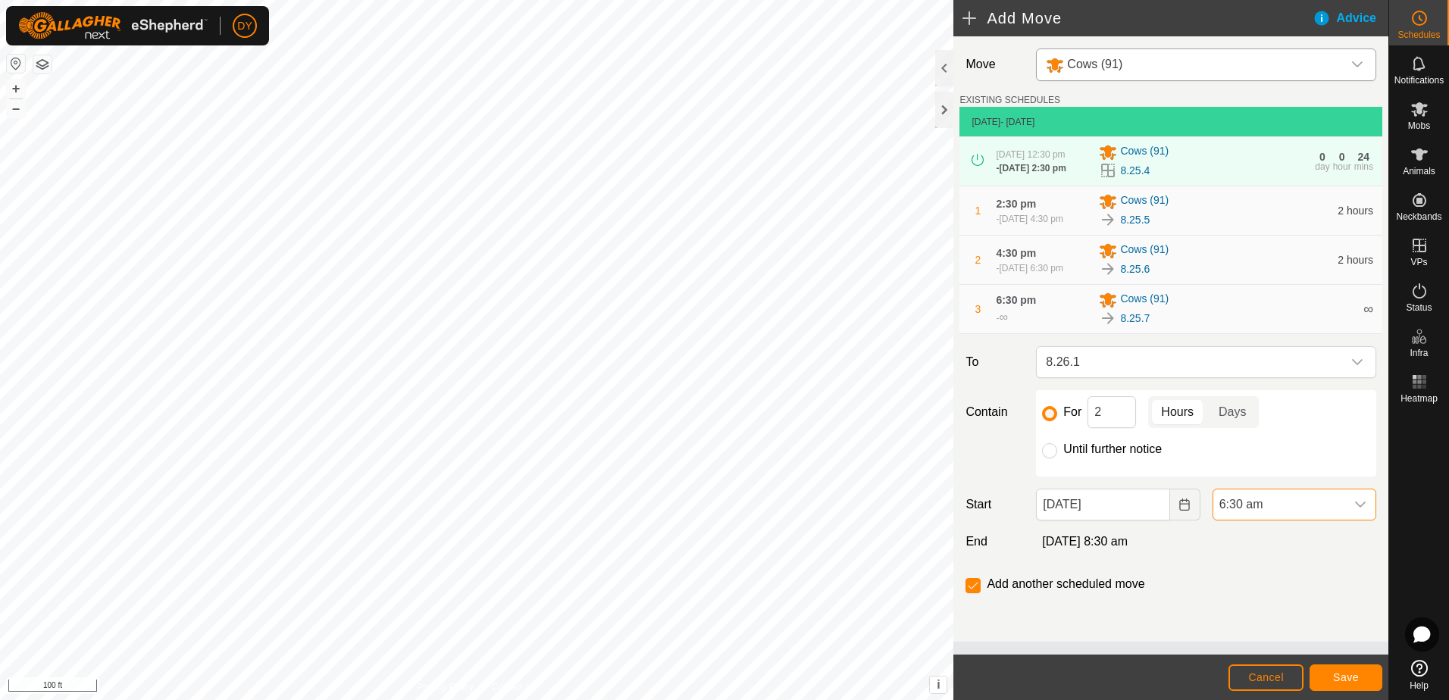
scroll to position [1120, 0]
click at [1318, 677] on button "Save" at bounding box center [1345, 677] width 73 height 27
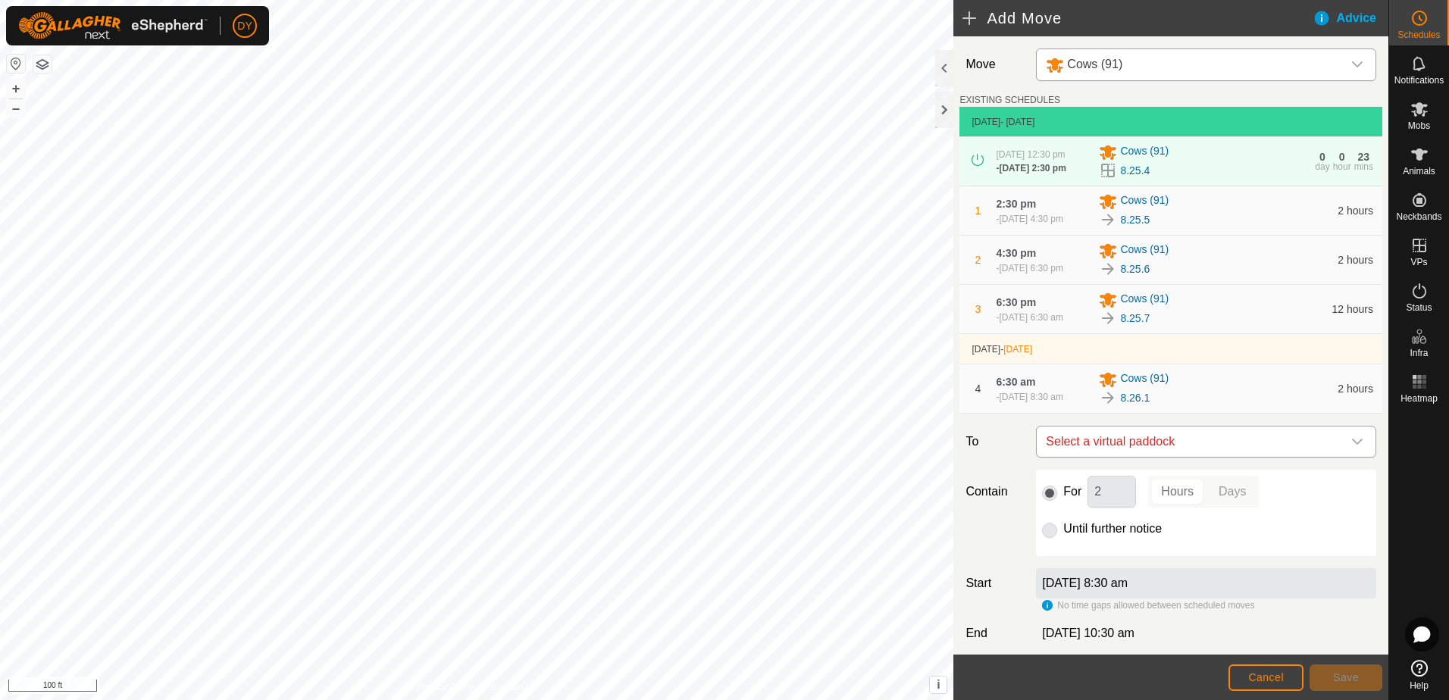
click at [1135, 449] on span "Select a virtual paddock" at bounding box center [1191, 442] width 302 height 30
type input "8.26.2"
click at [1062, 557] on li "8.26.2 1.46 ac" at bounding box center [1199, 554] width 311 height 23
click at [1321, 672] on button "Save" at bounding box center [1345, 677] width 73 height 27
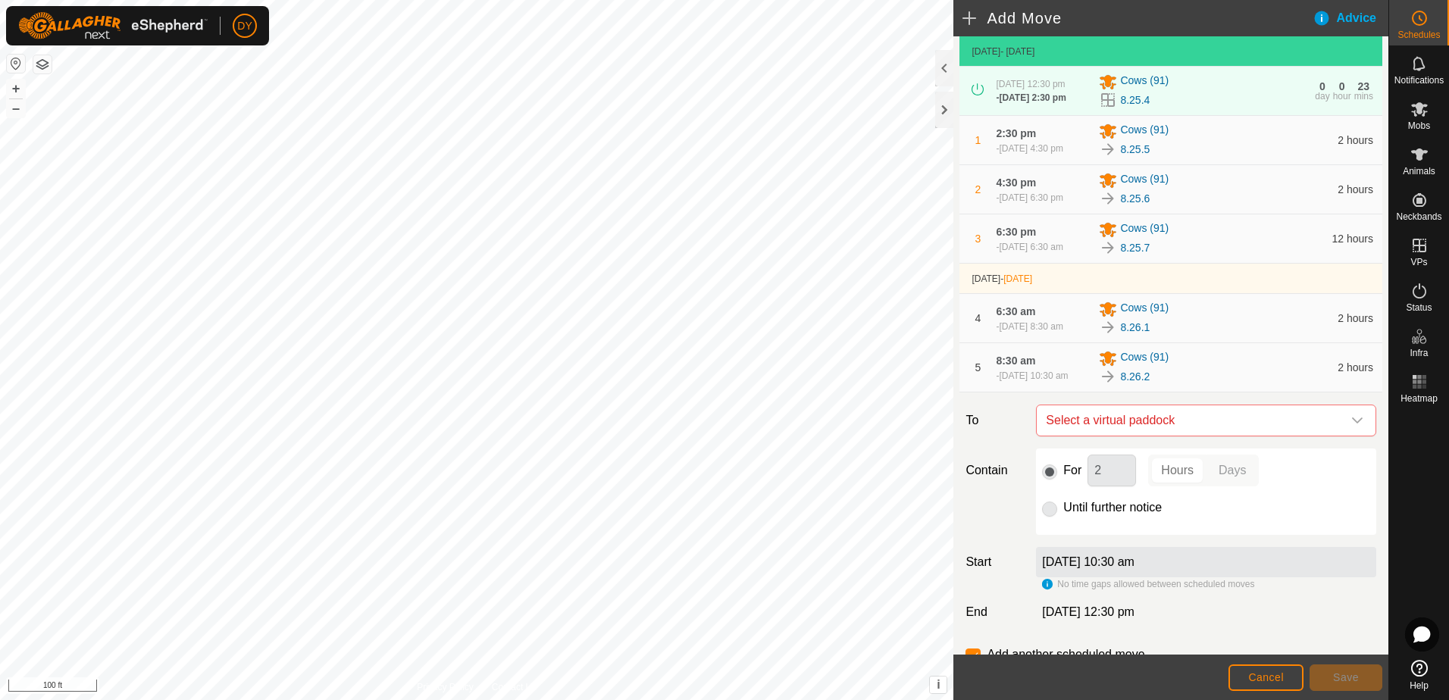
scroll to position [139, 0]
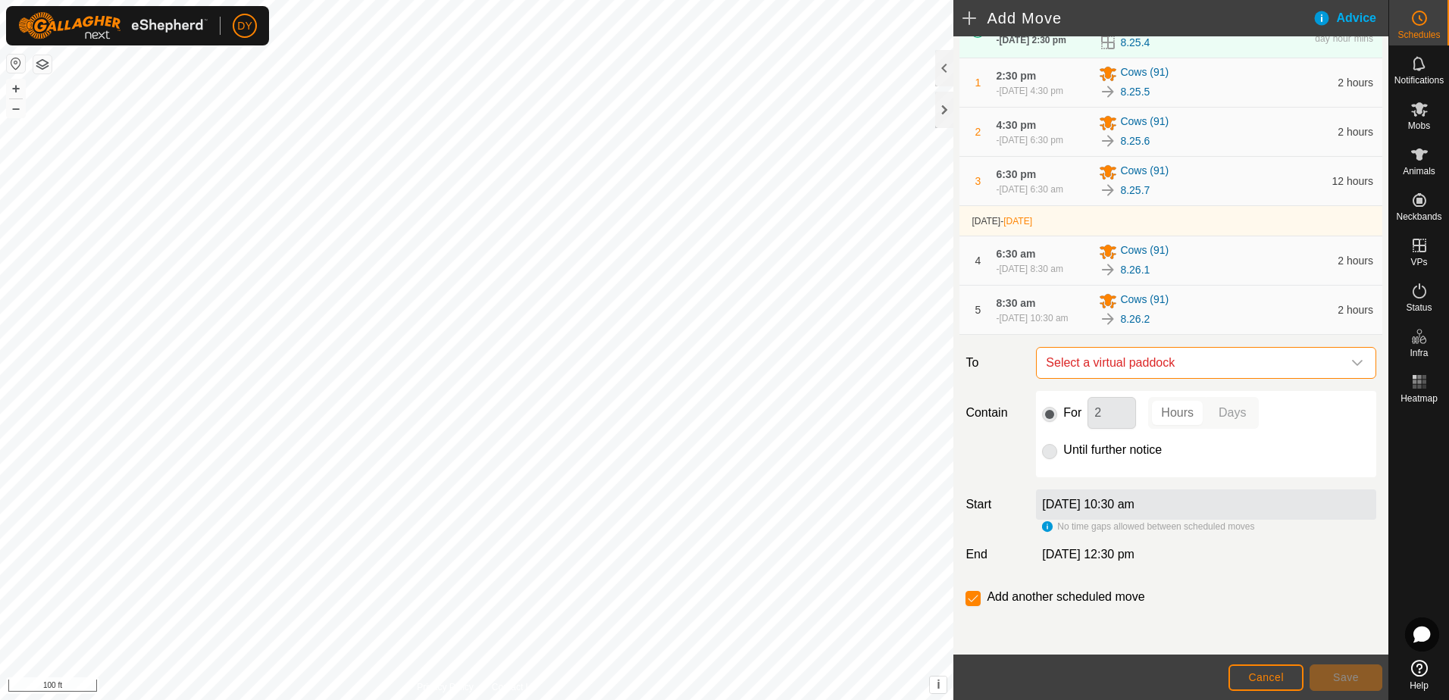
click at [1163, 362] on span "Select a virtual paddock" at bounding box center [1191, 363] width 302 height 30
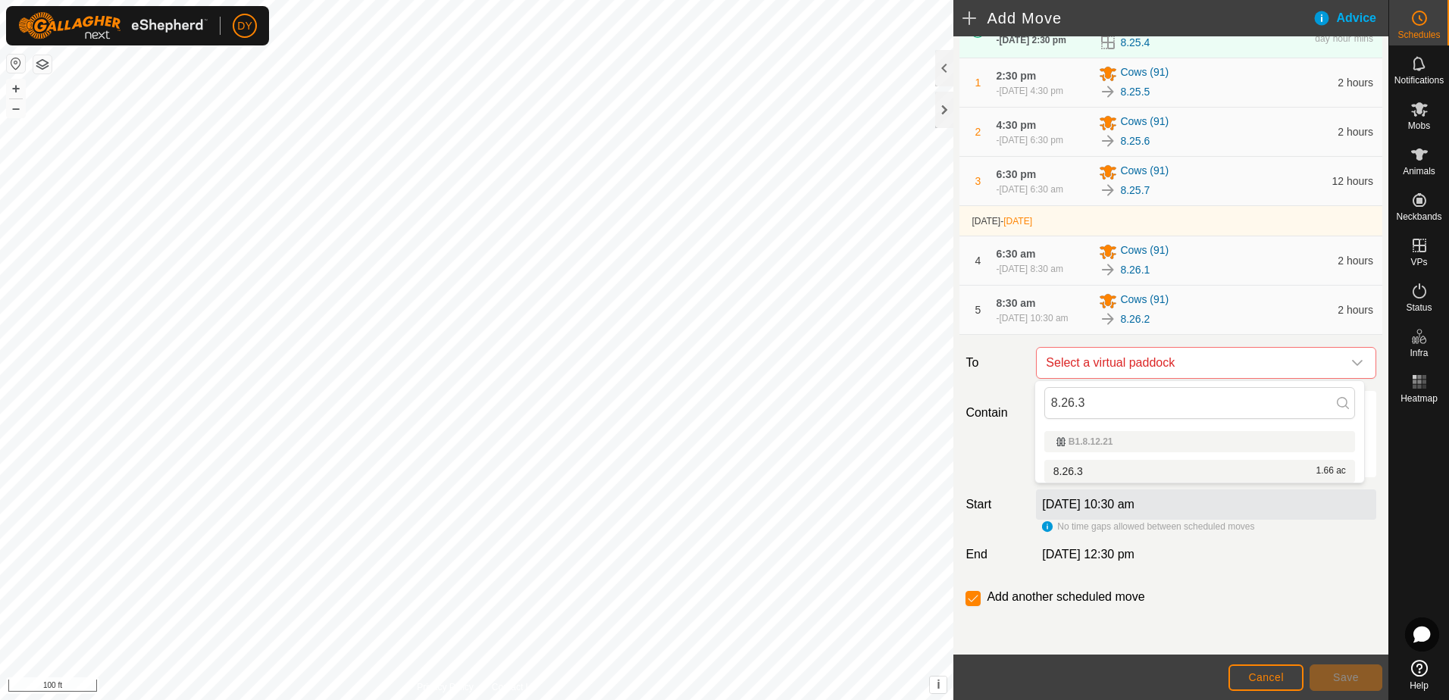
type input "8.26.3"
click at [1095, 473] on li "8.26.3 1.66 ac" at bounding box center [1199, 471] width 311 height 23
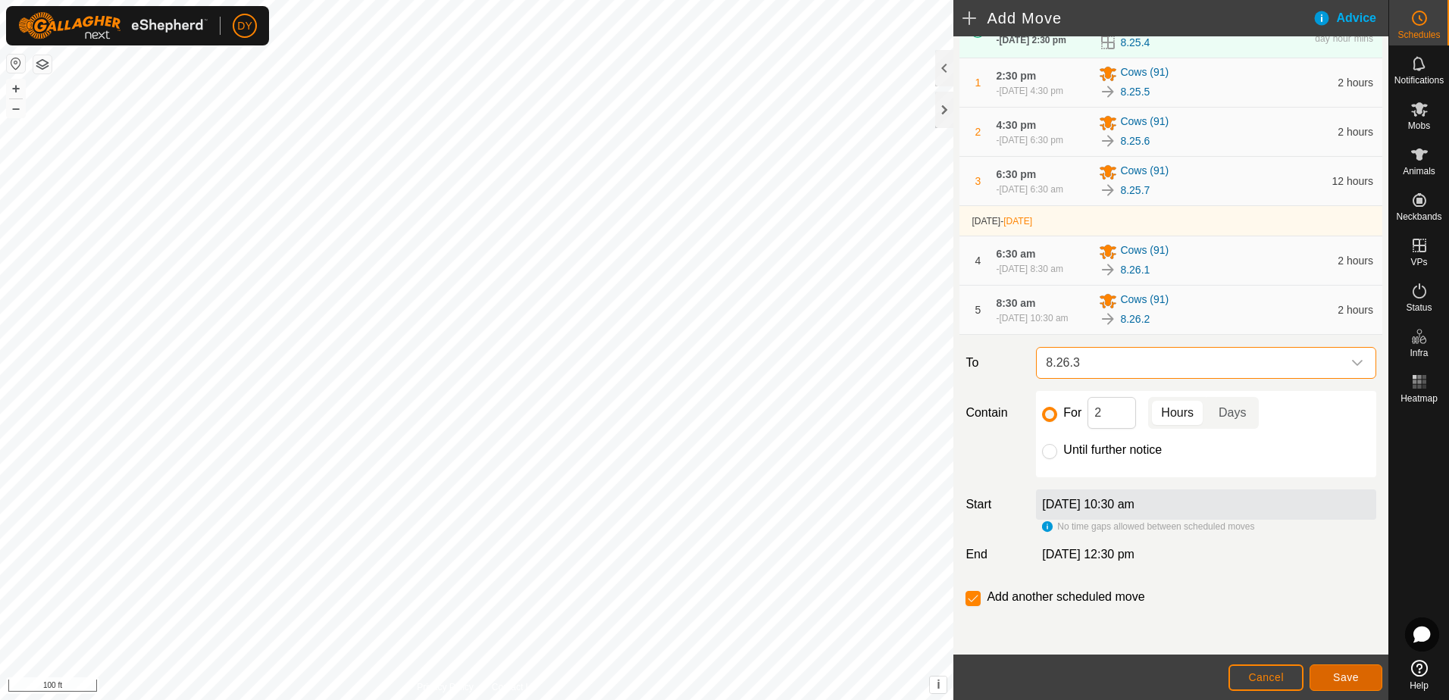
click at [1346, 674] on span "Save" at bounding box center [1346, 677] width 26 height 12
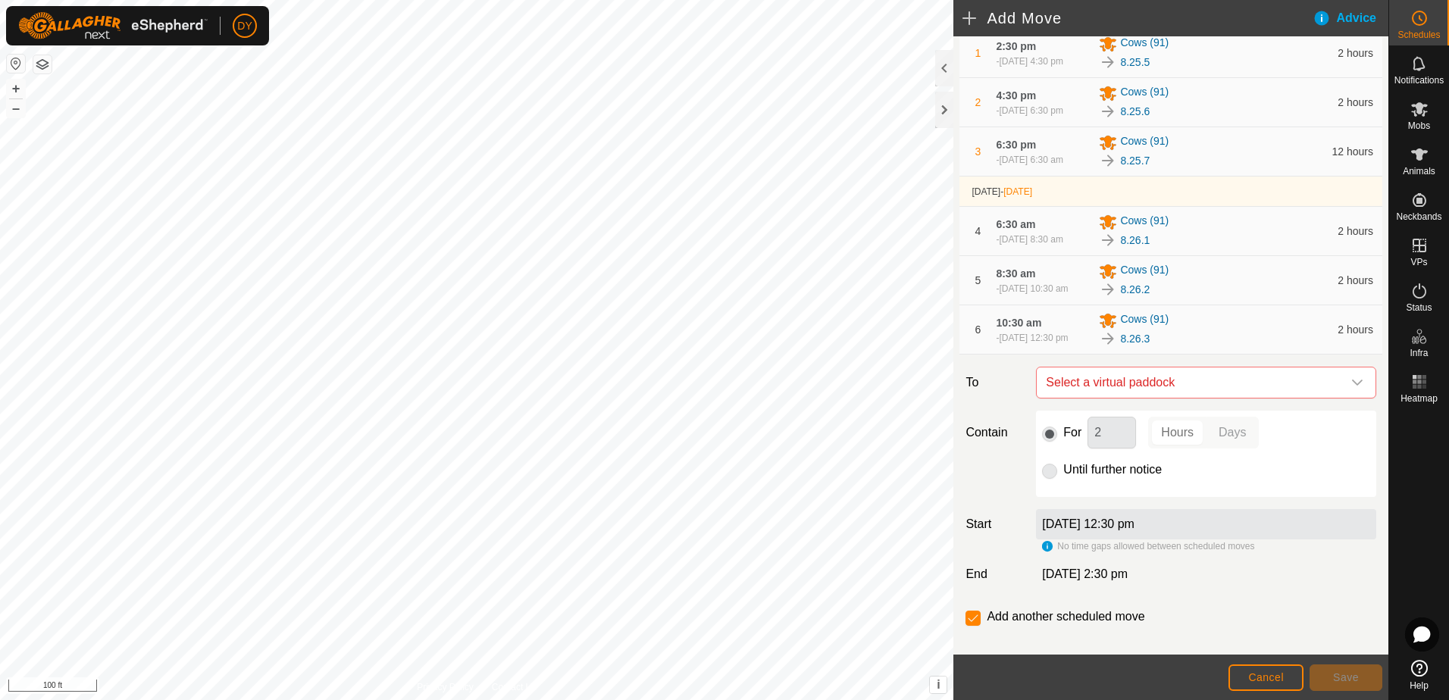
scroll to position [195, 0]
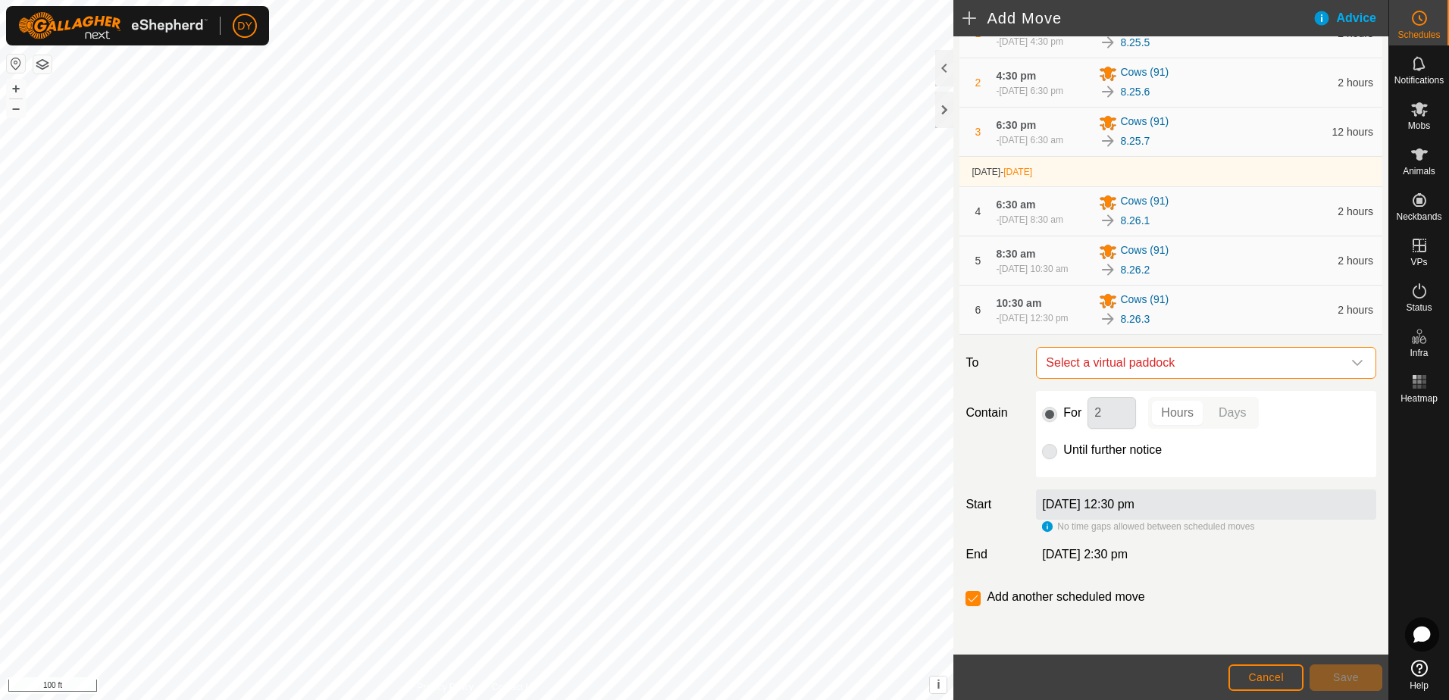
click at [1107, 368] on span "Select a virtual paddock" at bounding box center [1191, 363] width 302 height 30
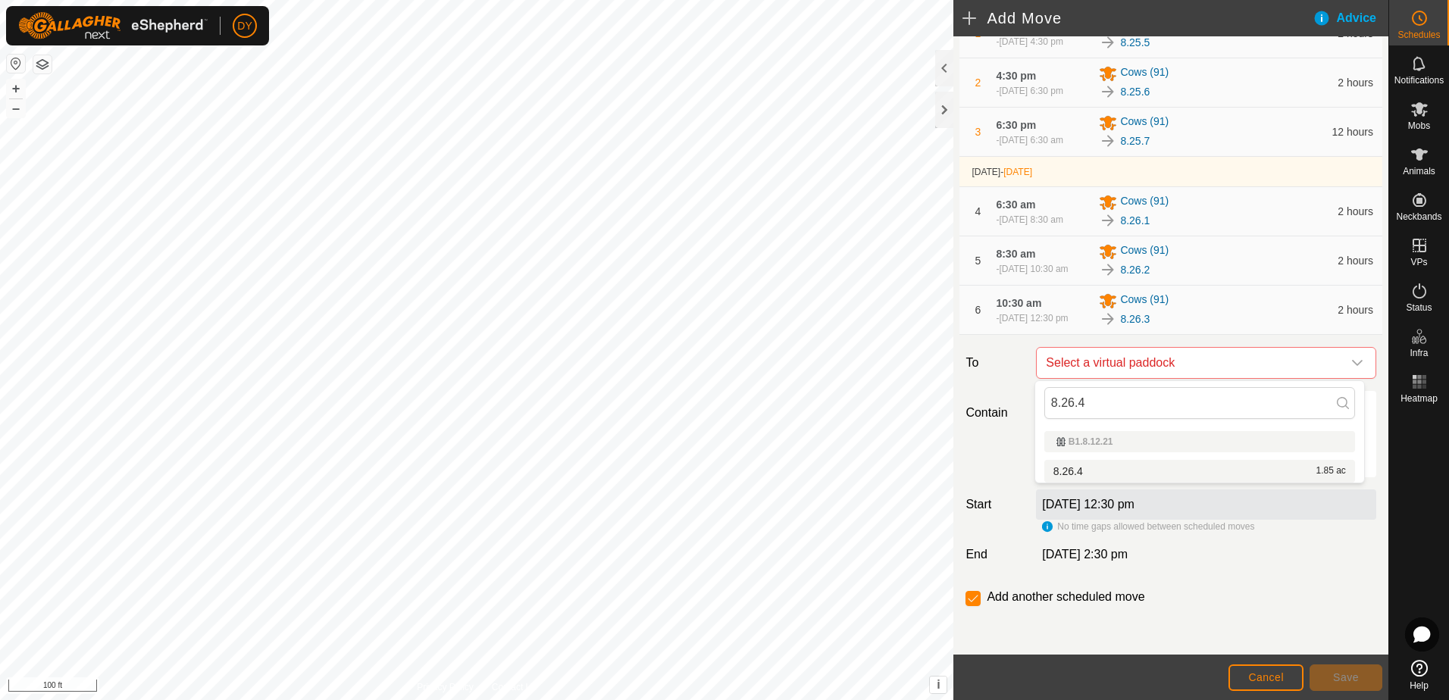
type input "8.26.4"
click at [1060, 468] on li "8.26.4 1.85 ac" at bounding box center [1199, 471] width 311 height 23
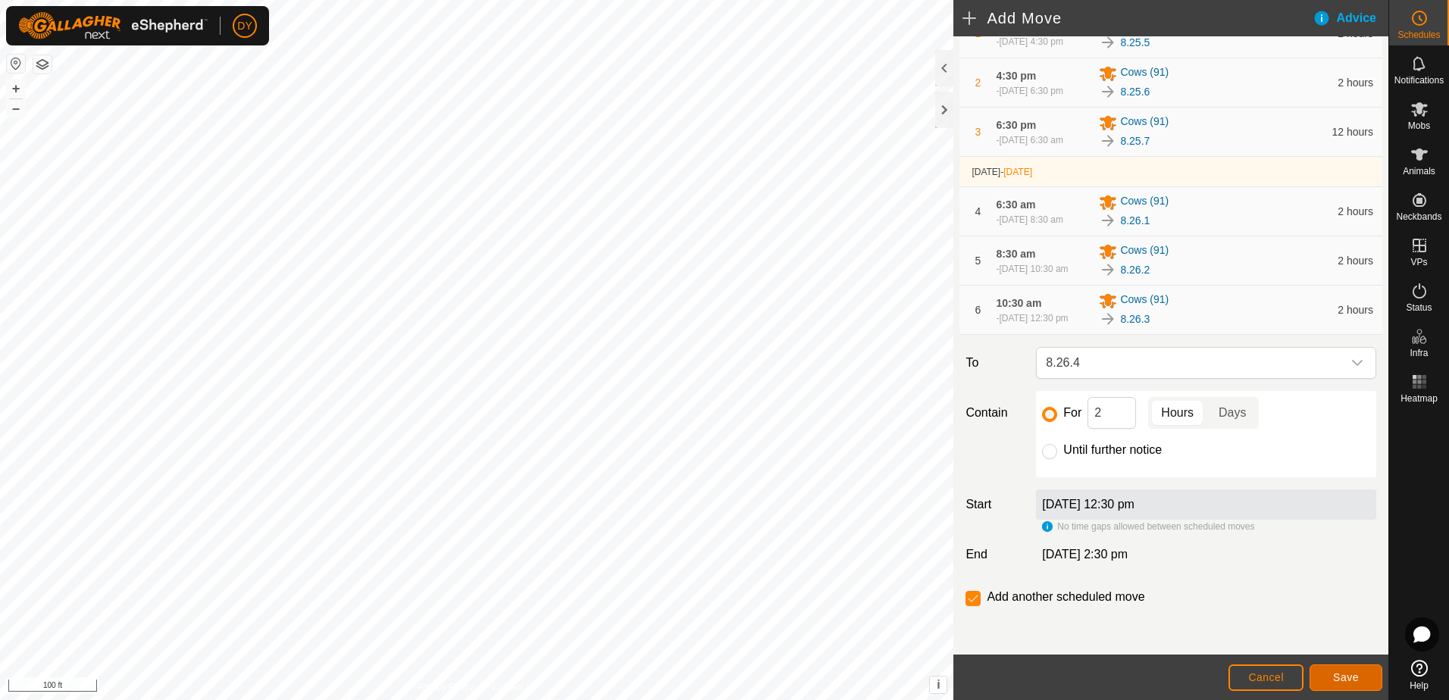
click at [1338, 674] on span "Save" at bounding box center [1346, 677] width 26 height 12
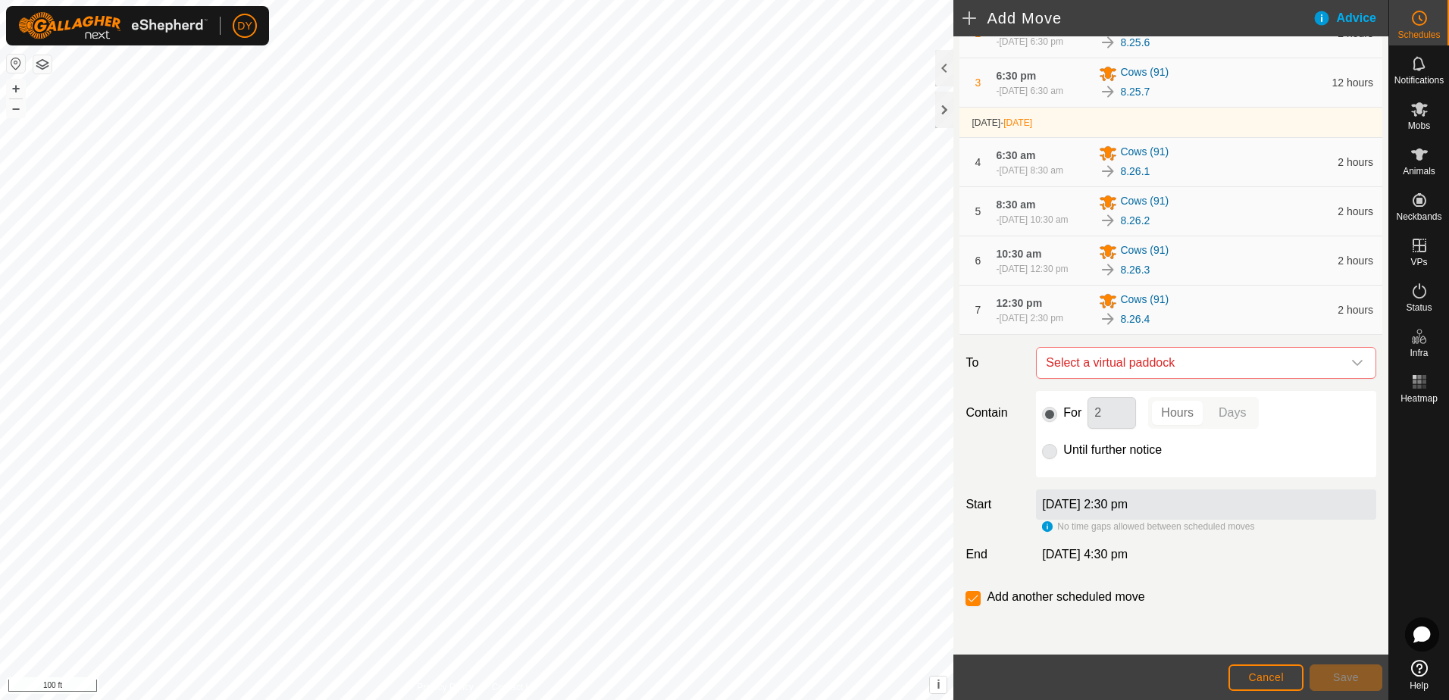
scroll to position [245, 0]
click at [1149, 364] on span "Select a virtual paddock" at bounding box center [1191, 363] width 302 height 30
type input "8.26.5"
click at [1086, 467] on li "8.26.5 2 ac" at bounding box center [1199, 471] width 311 height 23
click at [1343, 683] on span "Save" at bounding box center [1346, 677] width 26 height 12
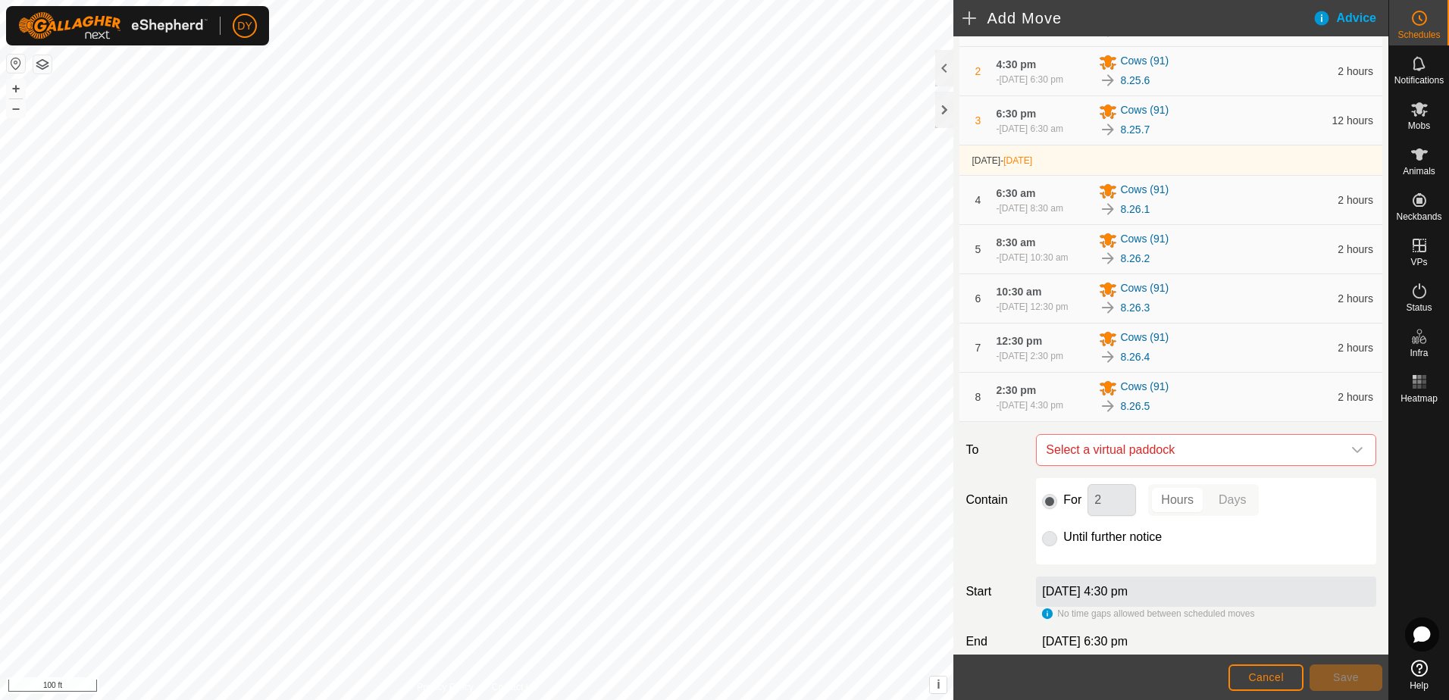
scroll to position [294, 0]
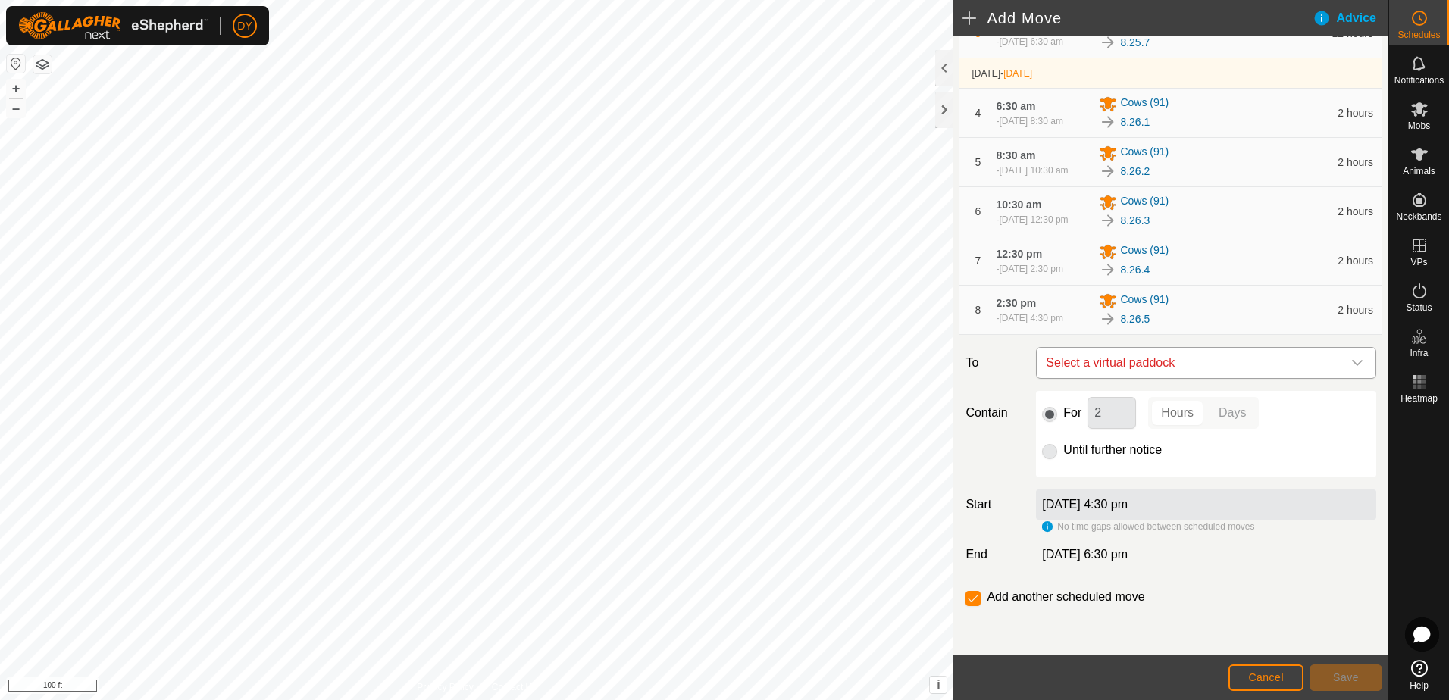
click at [1143, 367] on span "Select a virtual paddock" at bounding box center [1191, 363] width 302 height 30
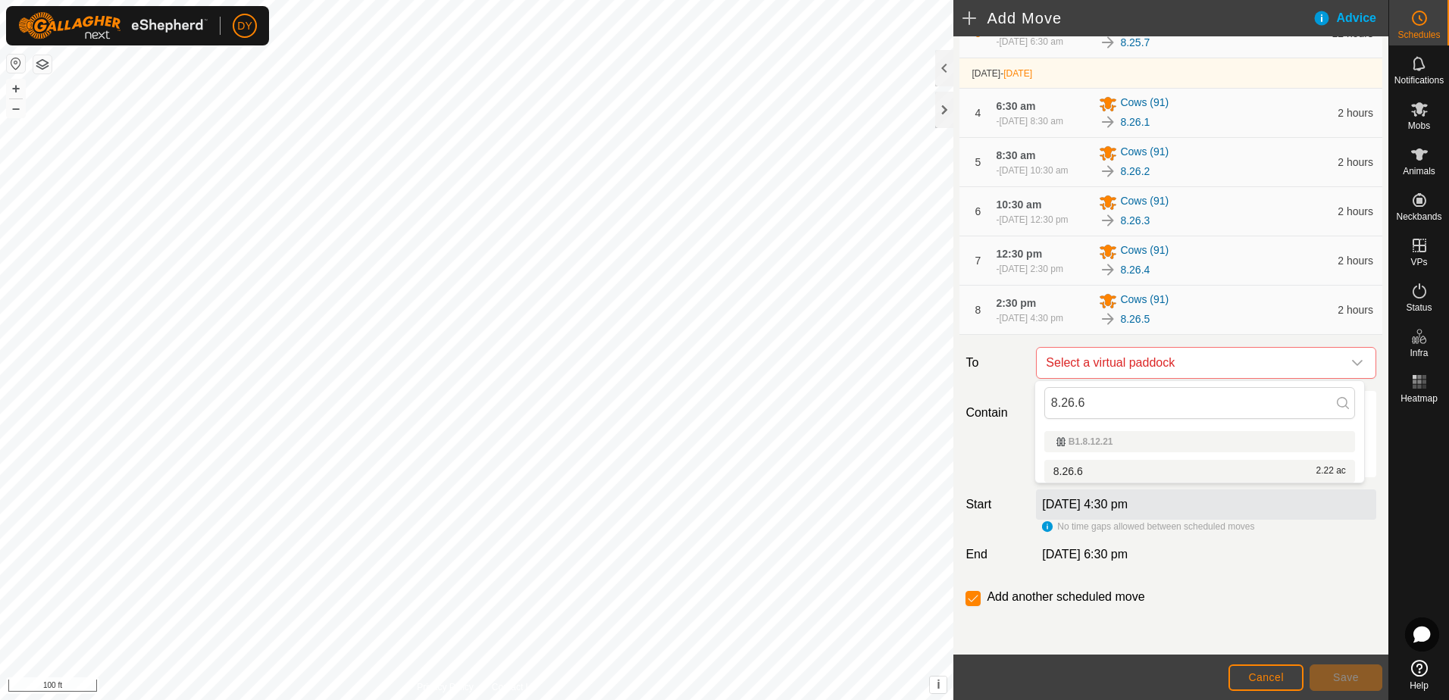
type input "8.26.6"
click at [1074, 469] on li "8.26.6 2.22 ac" at bounding box center [1199, 471] width 311 height 23
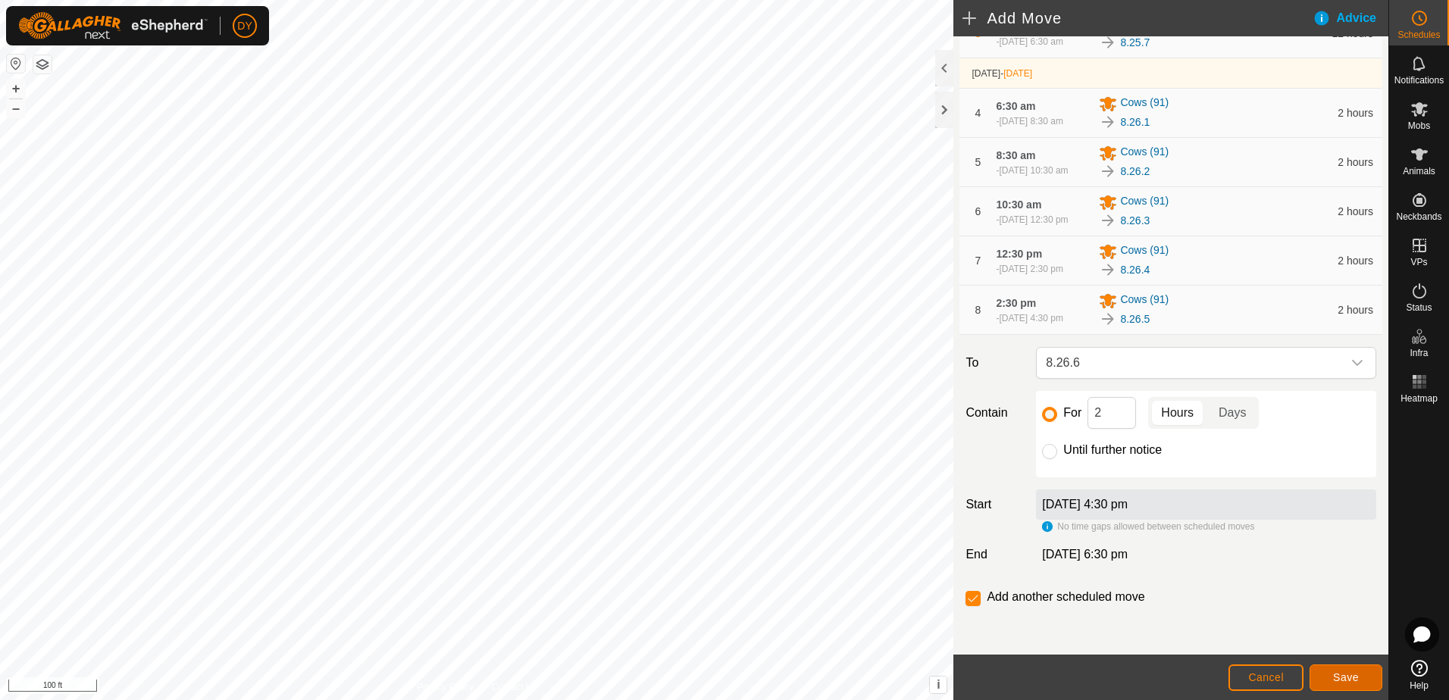
click at [1321, 674] on button "Save" at bounding box center [1345, 677] width 73 height 27
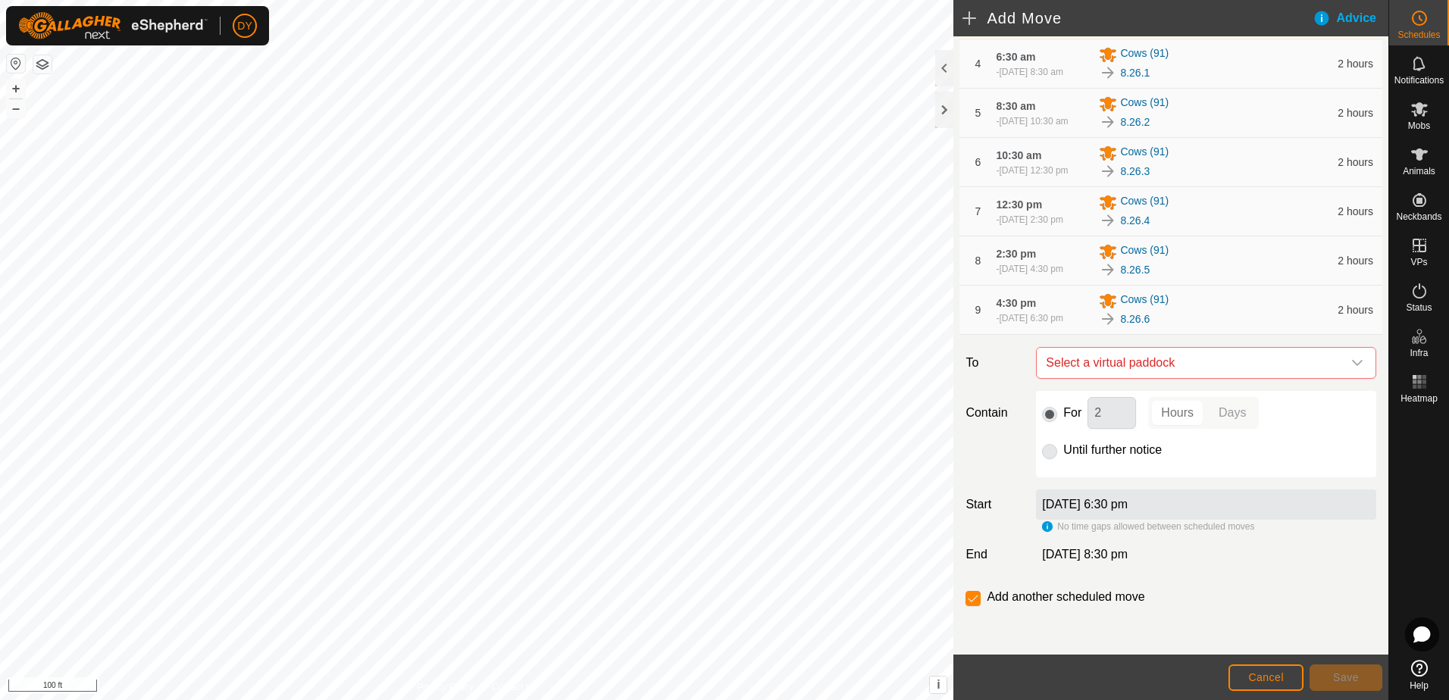
scroll to position [343, 0]
click at [1133, 361] on span "Select a virtual paddock" at bounding box center [1191, 363] width 302 height 30
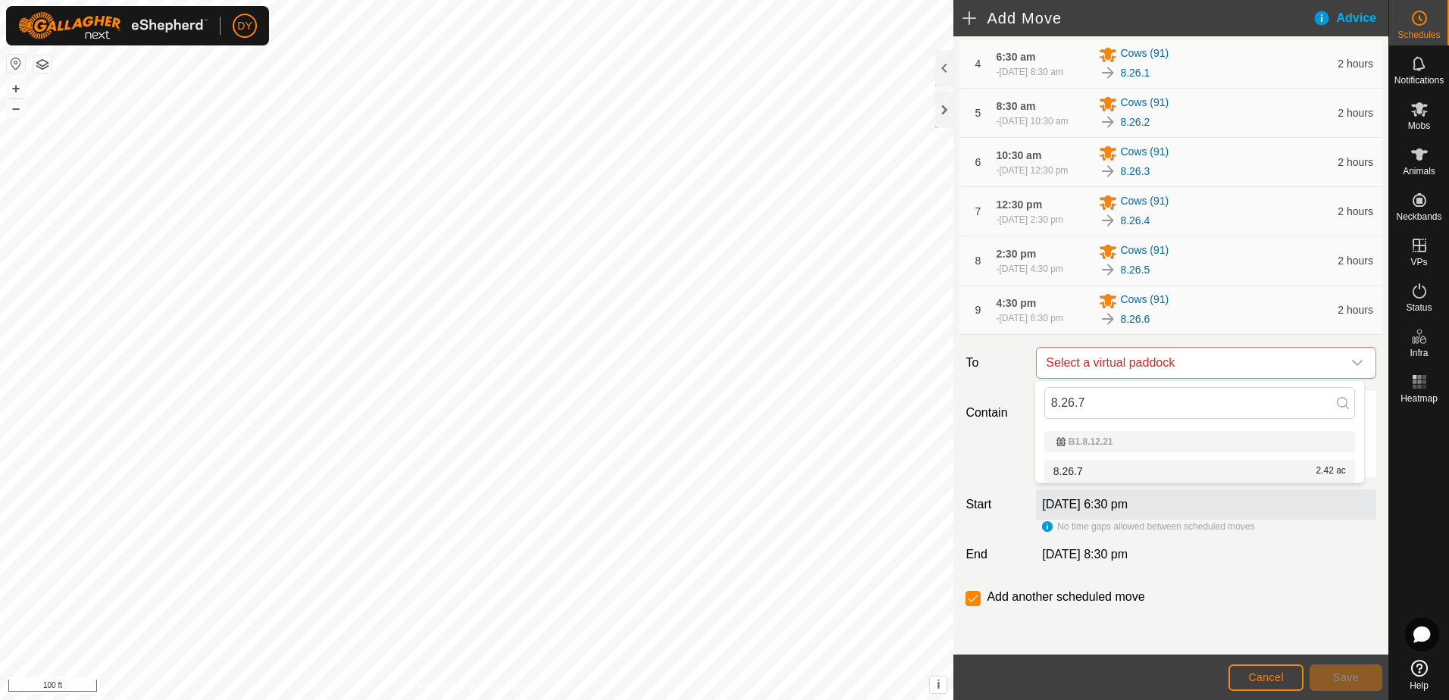
type input "8.26.7"
click at [1080, 467] on li "8.26.7 2.42 ac" at bounding box center [1199, 471] width 311 height 23
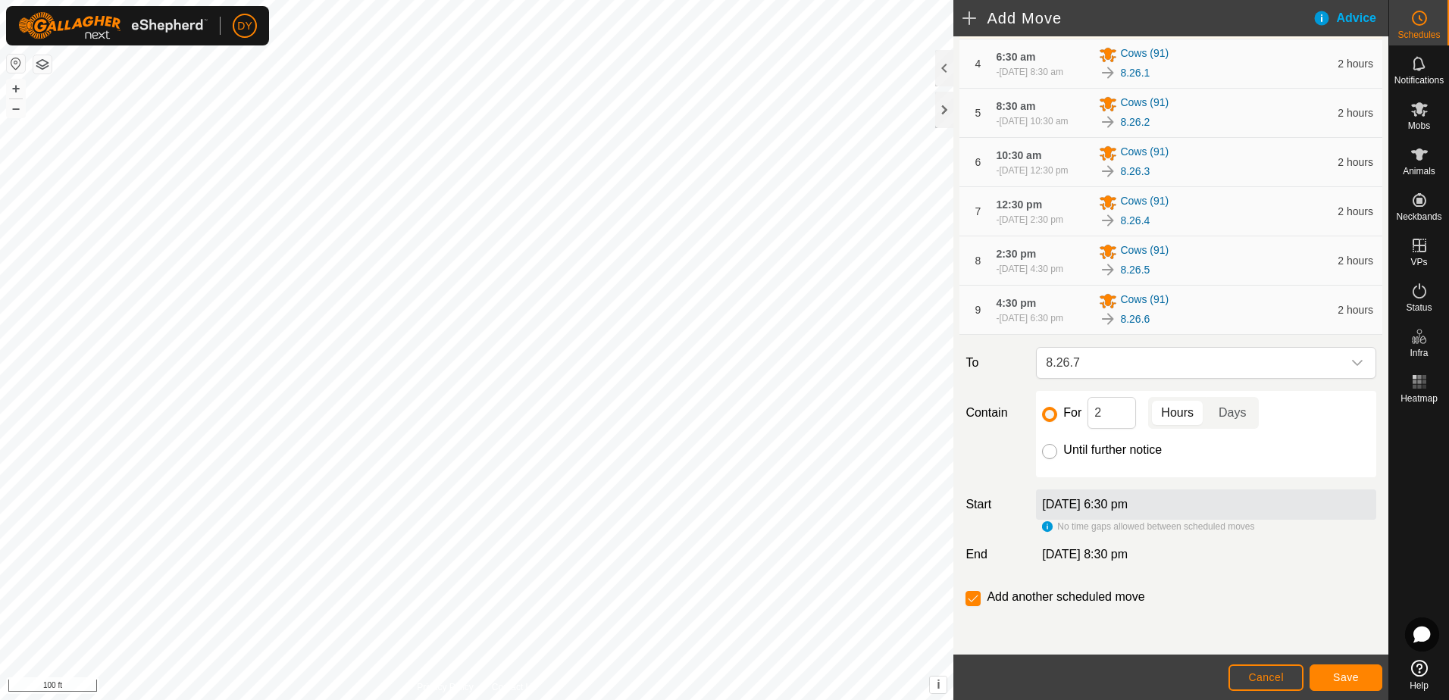
click at [1049, 447] on input "Until further notice" at bounding box center [1049, 451] width 15 height 15
radio input "true"
checkbox input "false"
click at [1333, 677] on button "Save" at bounding box center [1345, 677] width 73 height 27
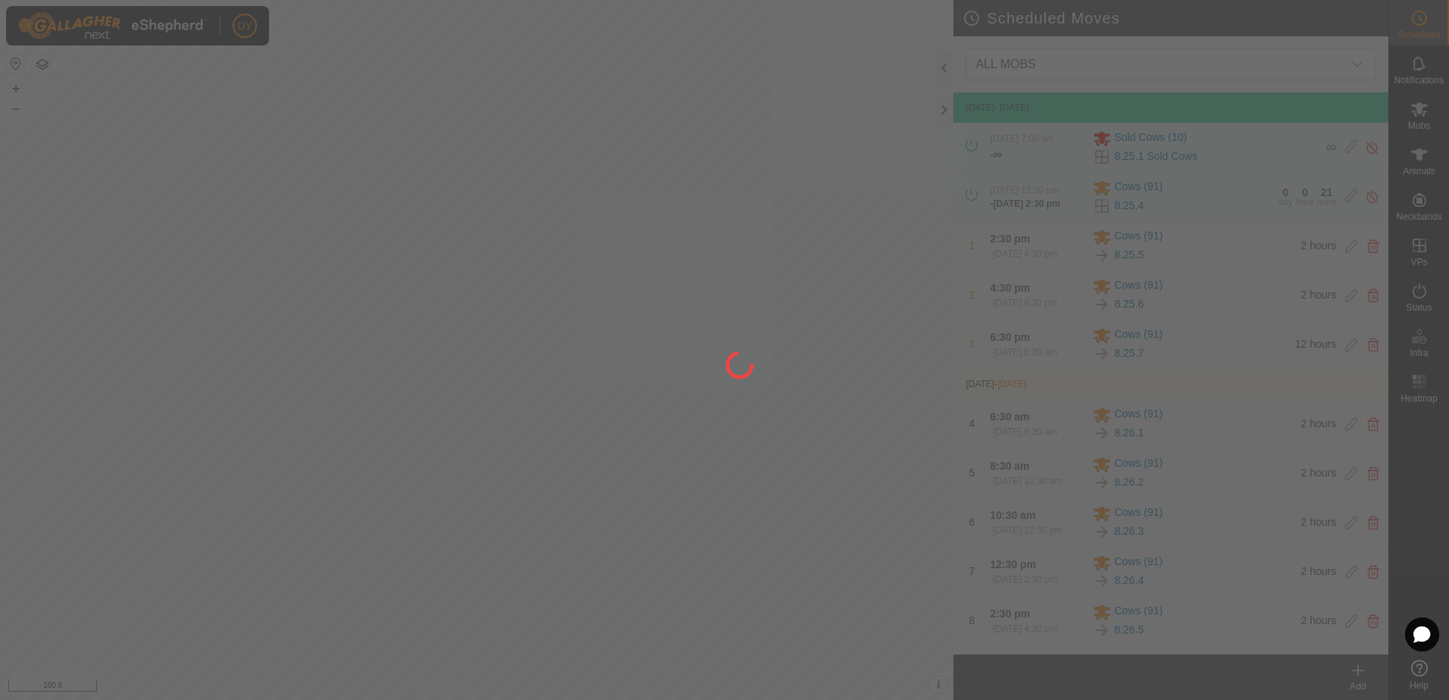
drag, startPoint x: 486, startPoint y: 524, endPoint x: 565, endPoint y: 392, distance: 154.2
click at [565, 392] on div at bounding box center [724, 350] width 1449 height 700
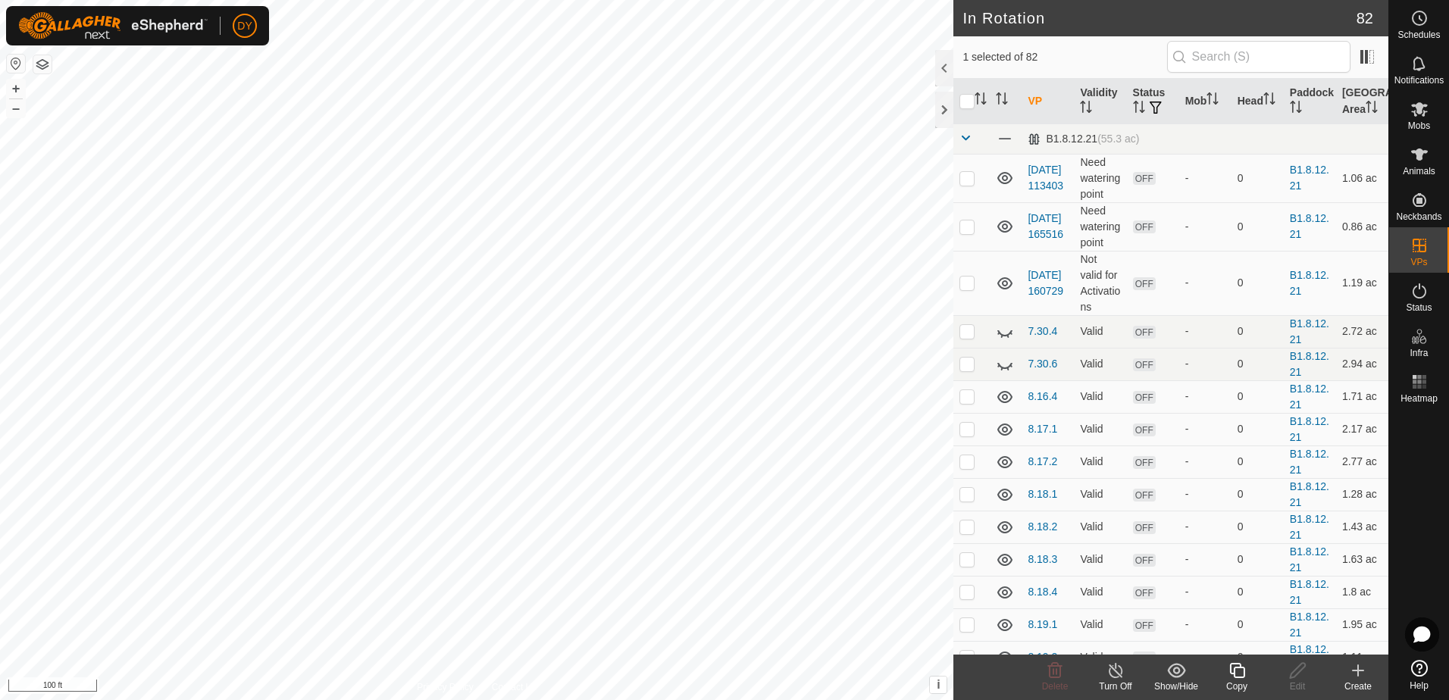
click at [1240, 668] on icon at bounding box center [1236, 670] width 15 height 15
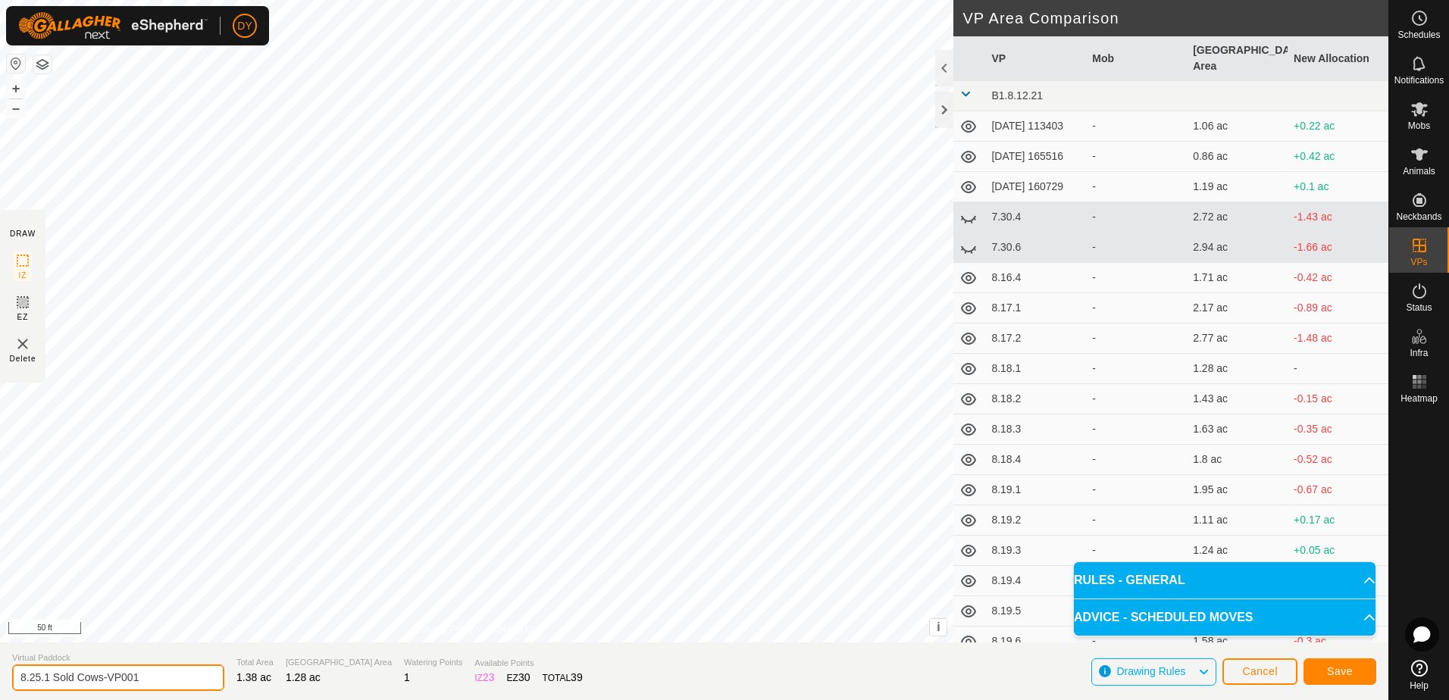
drag, startPoint x: 151, startPoint y: 677, endPoint x: 36, endPoint y: 684, distance: 115.4
click at [36, 684] on input "8.25.1 Sold Cows-VP001" at bounding box center [118, 677] width 212 height 27
type input "8.26.1 Sold Cows"
click at [1364, 672] on button "Save" at bounding box center [1339, 671] width 73 height 27
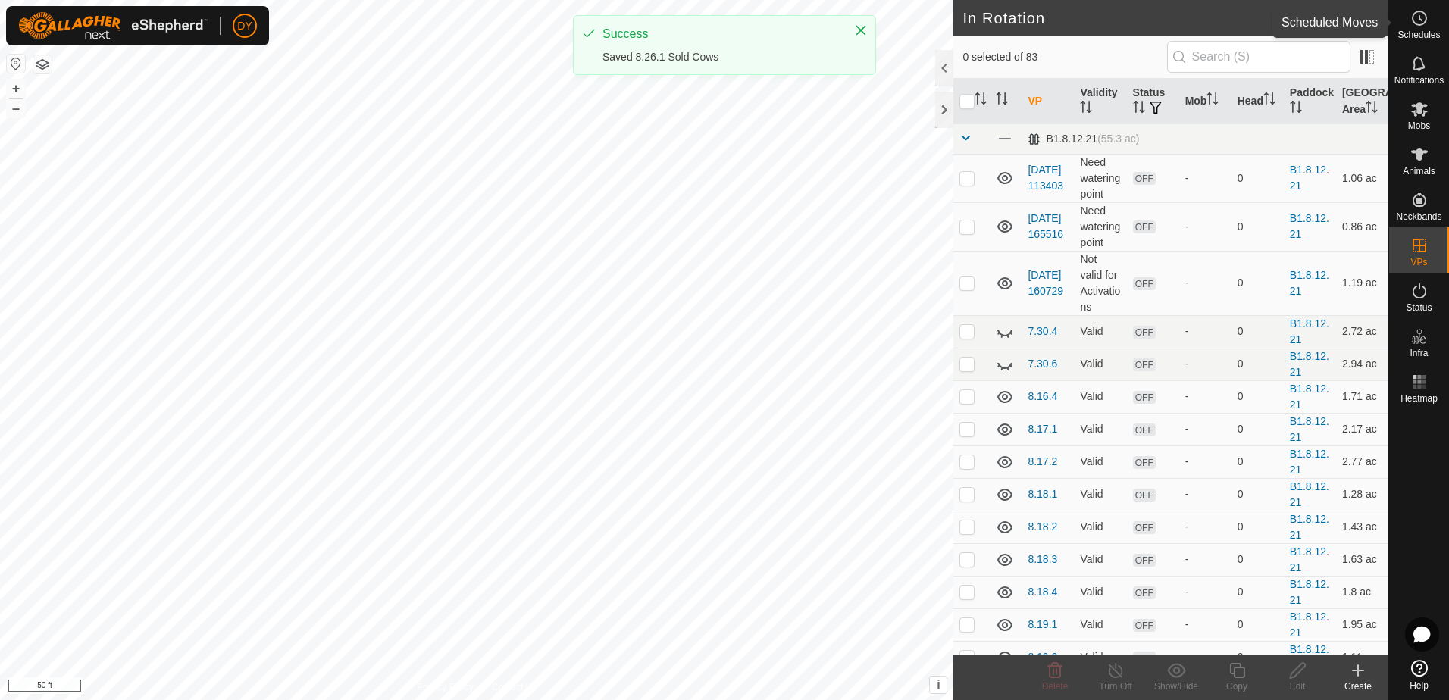
click at [1420, 27] on es-schedule-vp-svg-icon at bounding box center [1418, 18] width 27 height 24
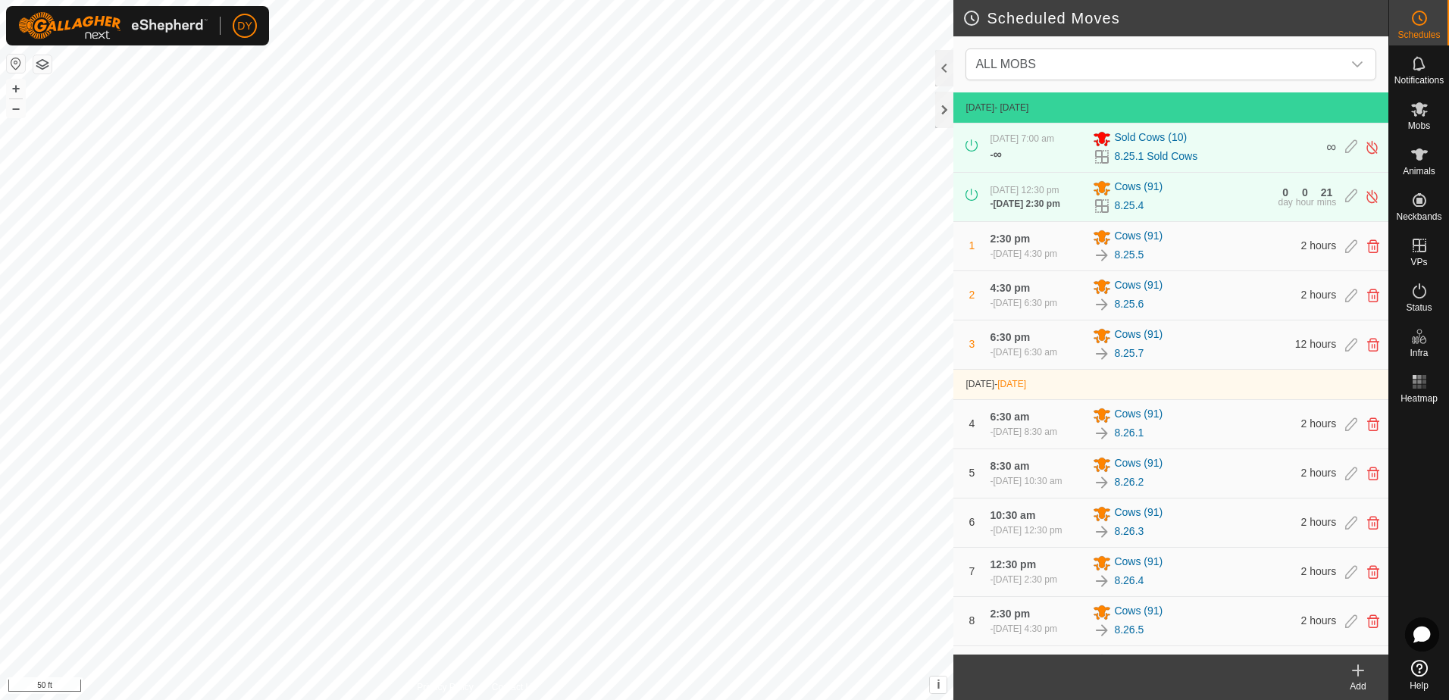
click at [1359, 674] on icon at bounding box center [1358, 670] width 18 height 18
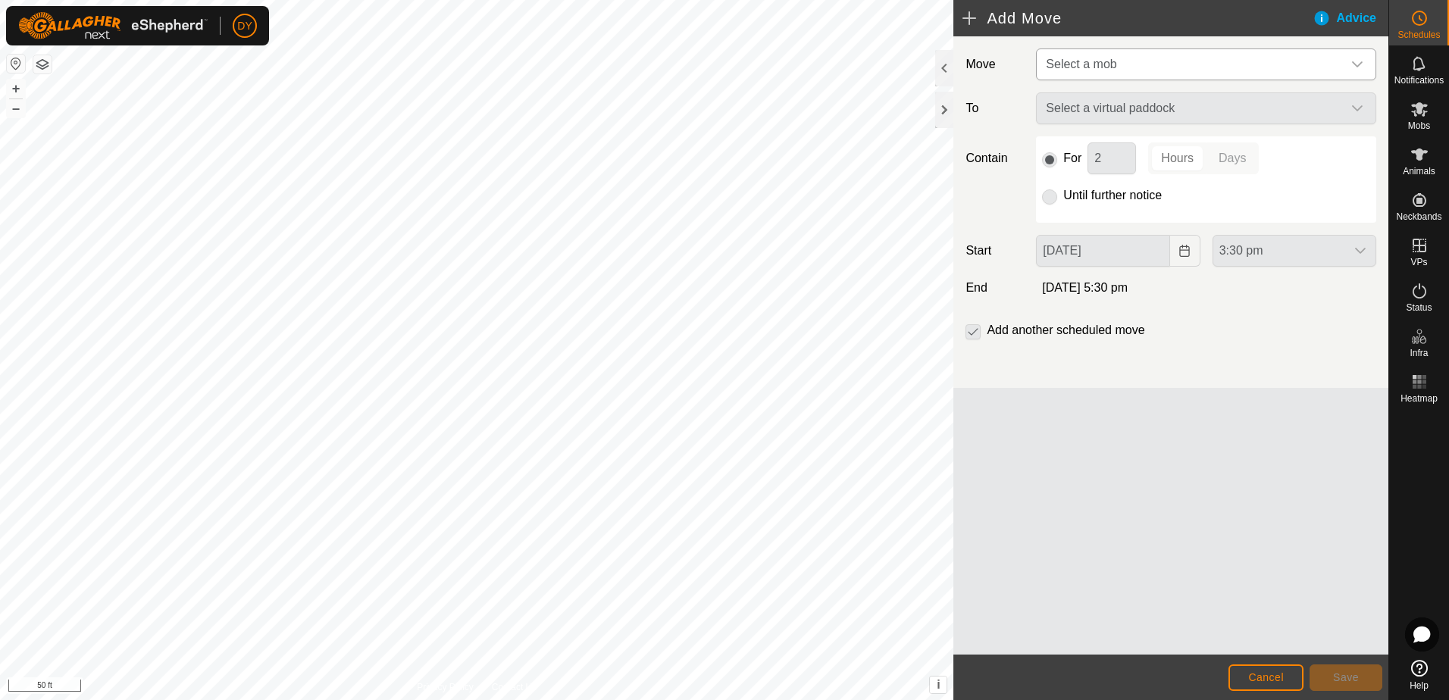
click at [1067, 67] on span "Select a mob" at bounding box center [1081, 64] width 70 height 13
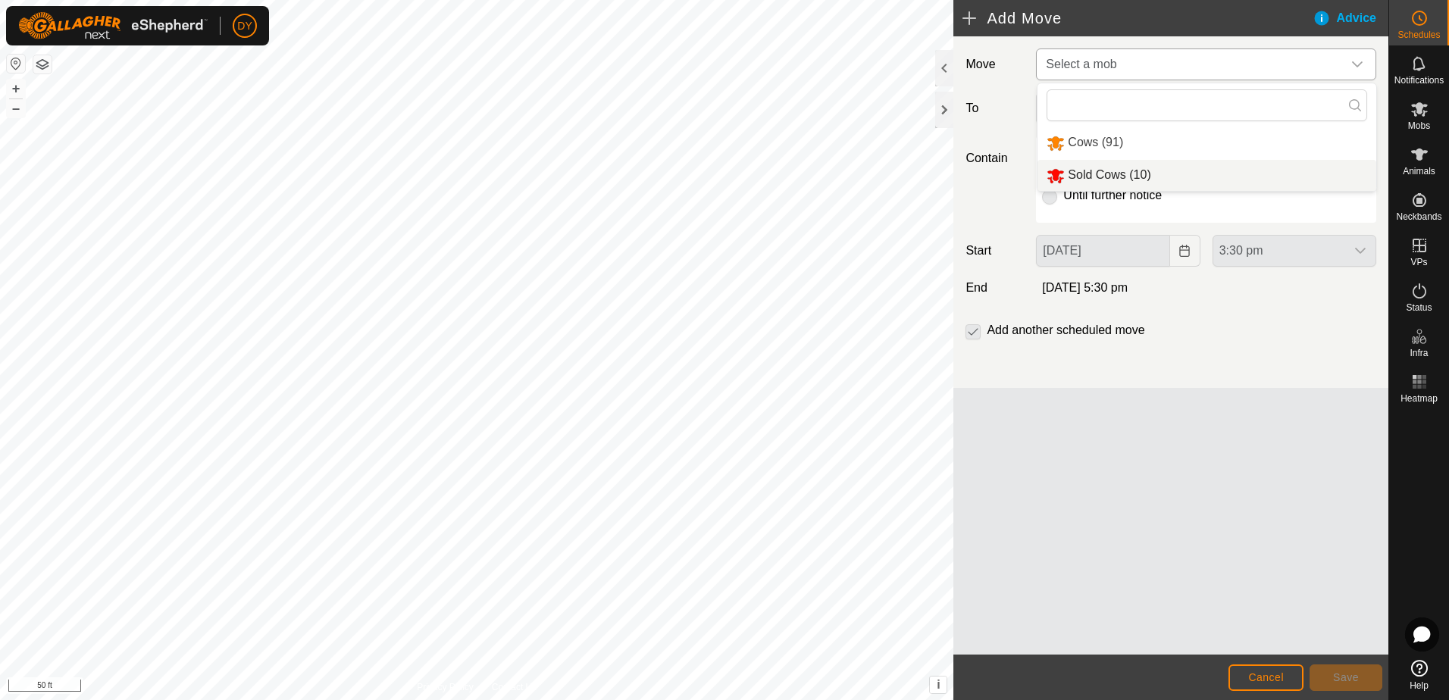
click at [1083, 174] on li "Sold Cows (10)" at bounding box center [1206, 175] width 339 height 31
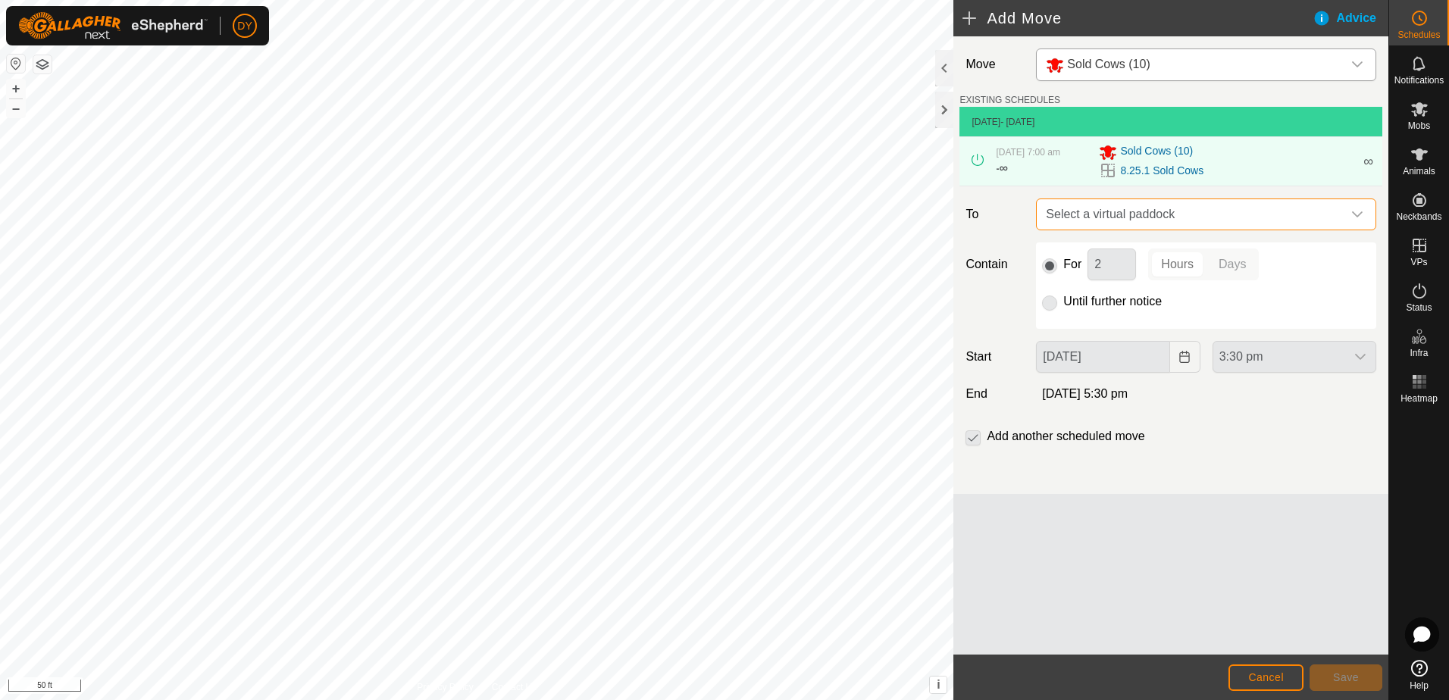
click at [1098, 215] on span "Select a virtual paddock" at bounding box center [1191, 214] width 302 height 30
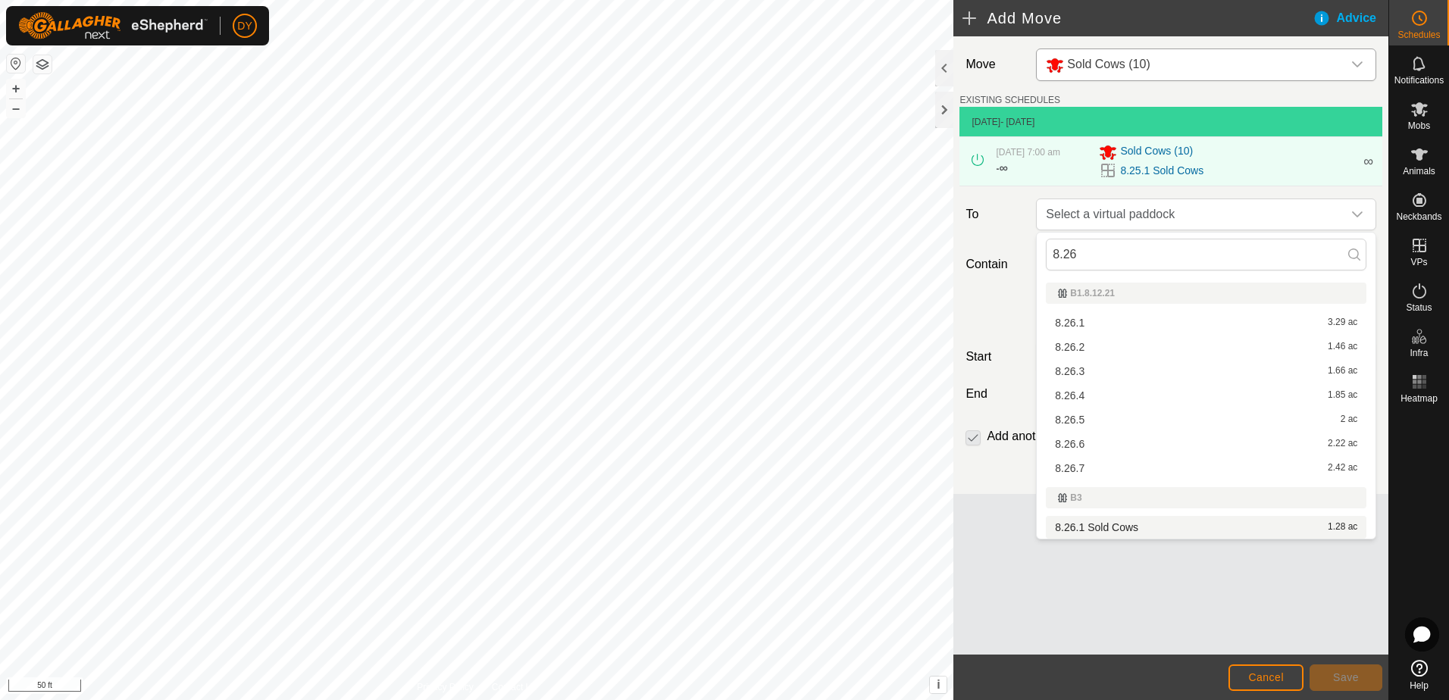
type input "8.26"
click at [1105, 529] on li "8.26.1 Sold Cows 1.28 ac" at bounding box center [1206, 527] width 320 height 23
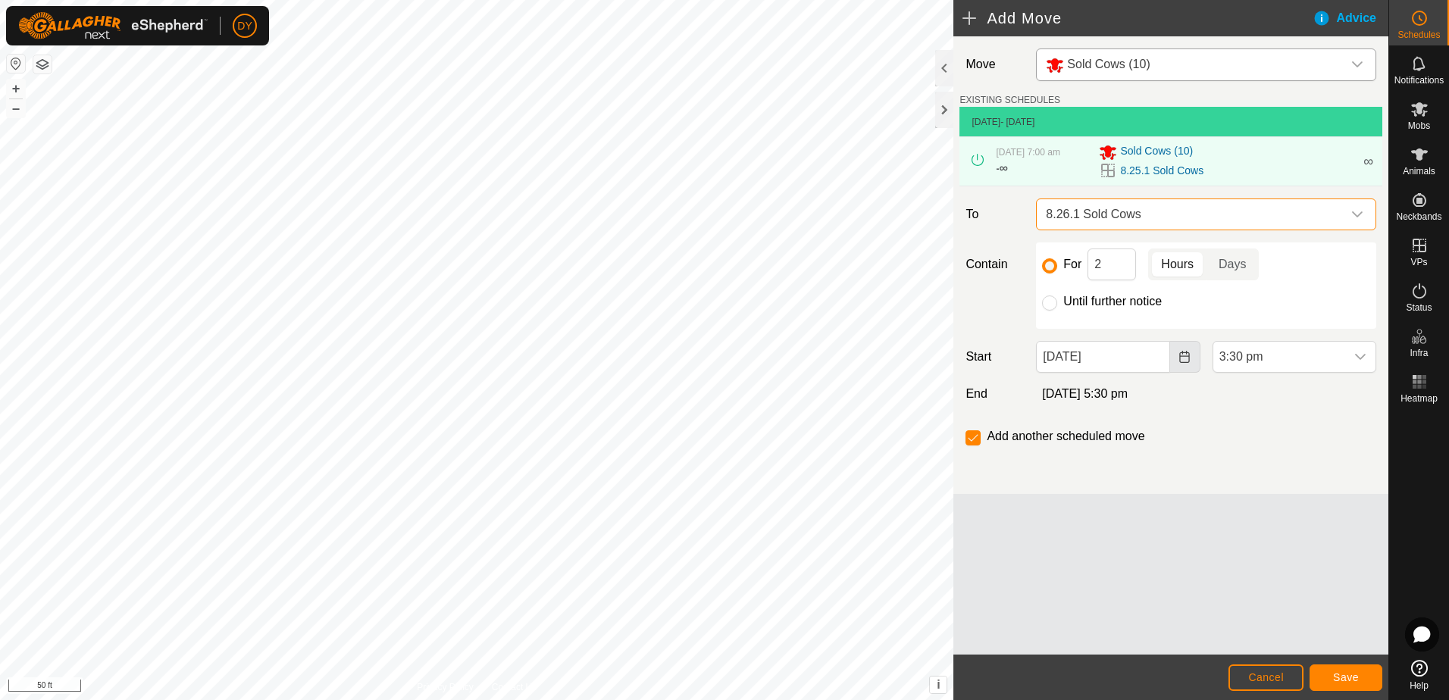
click at [1183, 363] on icon "Choose Date" at bounding box center [1184, 357] width 10 height 12
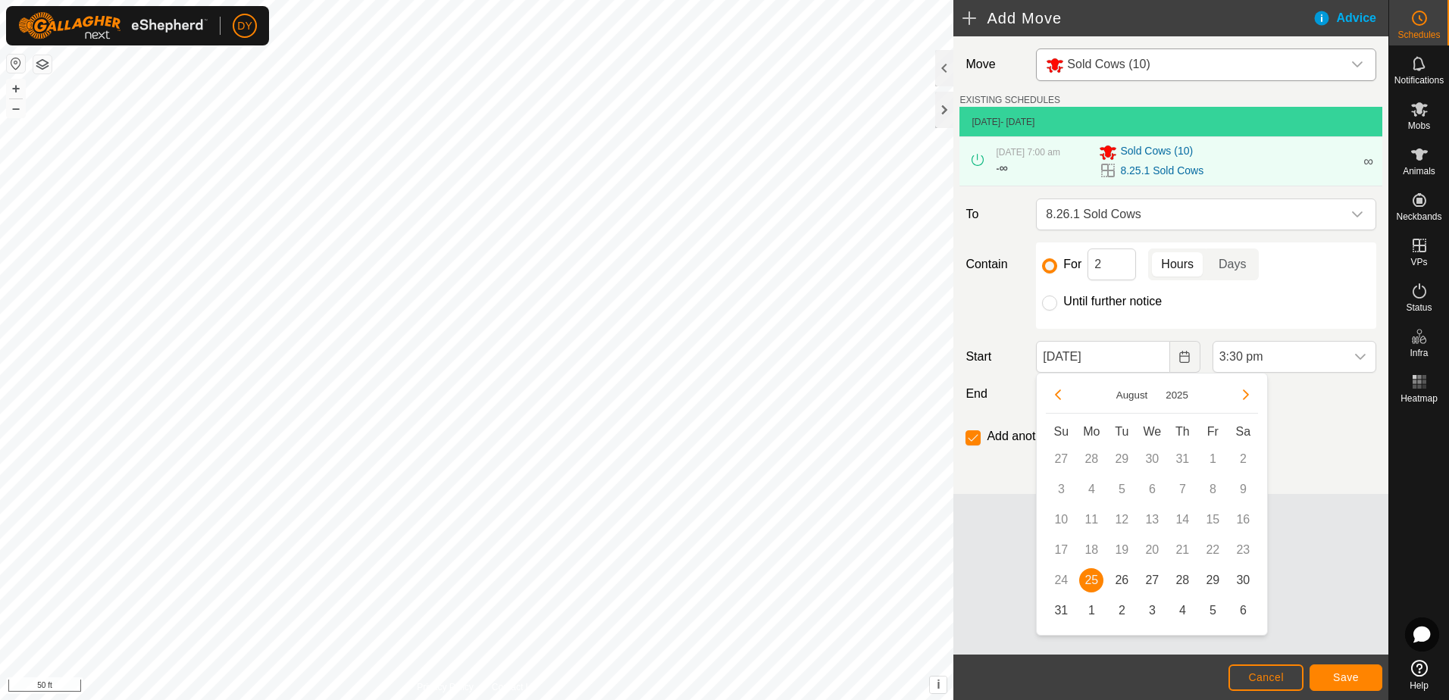
drag, startPoint x: 1122, startPoint y: 580, endPoint x: 1162, endPoint y: 512, distance: 79.1
click at [1122, 581] on span "26" at bounding box center [1121, 580] width 24 height 24
type input "[DATE]"
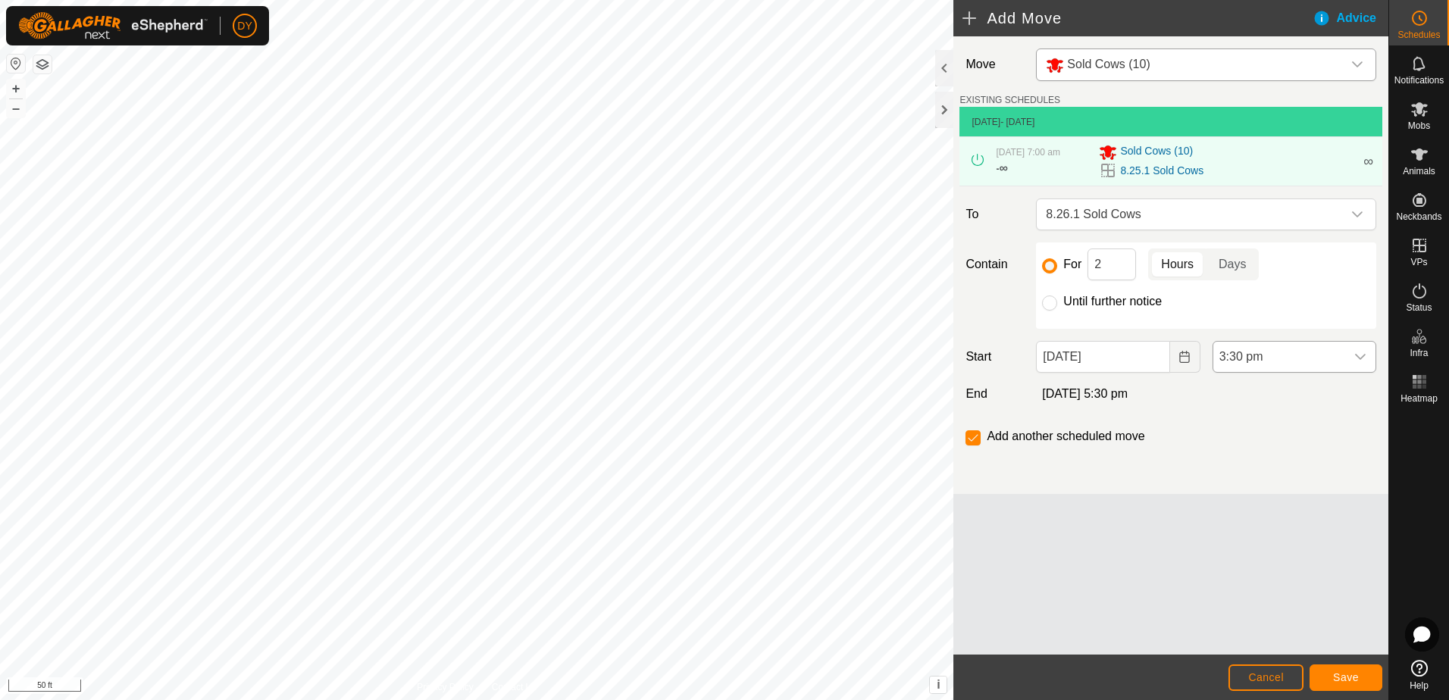
click at [1367, 354] on div "dropdown trigger" at bounding box center [1360, 357] width 30 height 30
click at [1263, 433] on li "7:00 am" at bounding box center [1294, 434] width 162 height 30
click at [1055, 299] on input "Until further notice" at bounding box center [1049, 302] width 15 height 15
radio input "true"
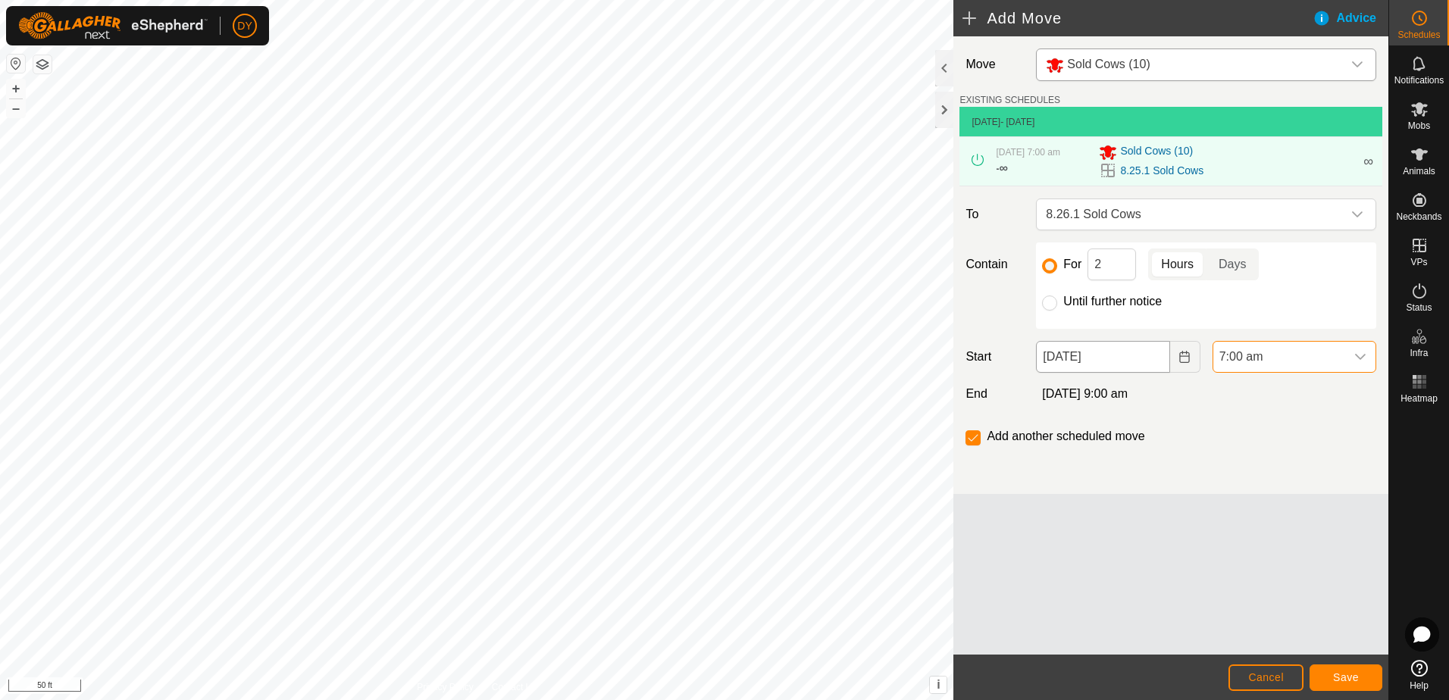
checkbox input "false"
click at [1335, 674] on span "Save" at bounding box center [1346, 677] width 26 height 12
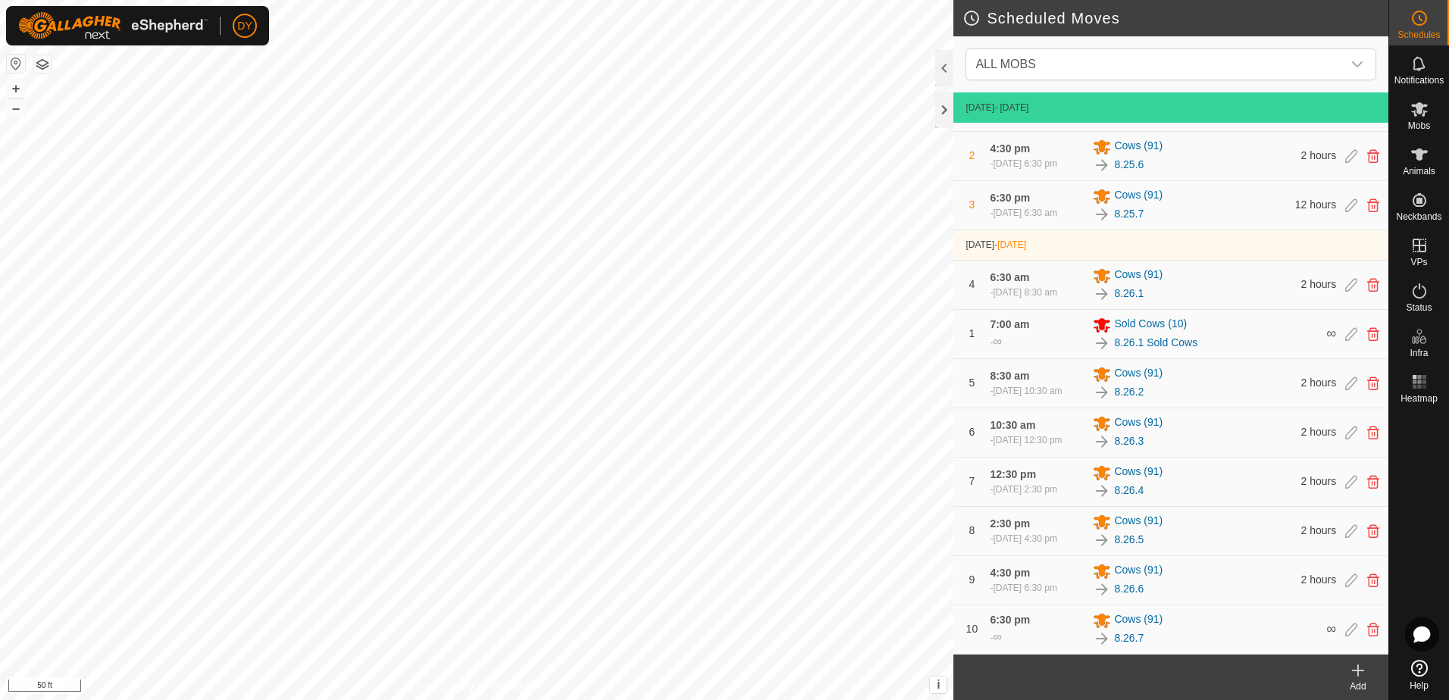
scroll to position [162, 0]
click at [944, 111] on div at bounding box center [944, 110] width 18 height 36
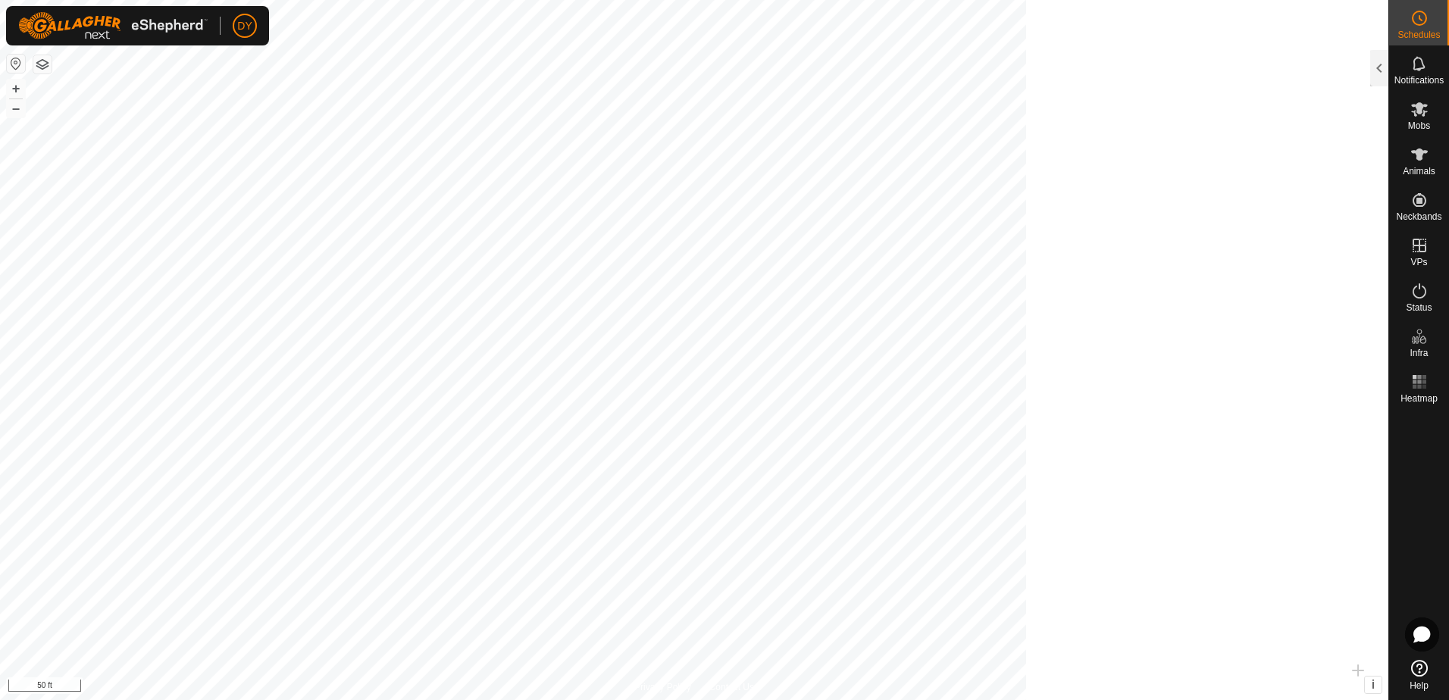
scroll to position [1208, 0]
